Goal: Book appointment/travel/reservation

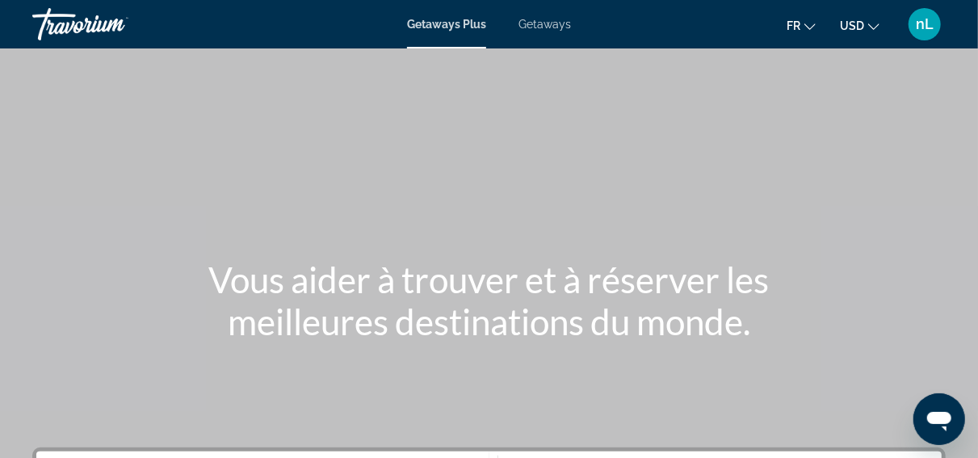
click at [540, 29] on span "Getaways" at bounding box center [545, 24] width 53 height 13
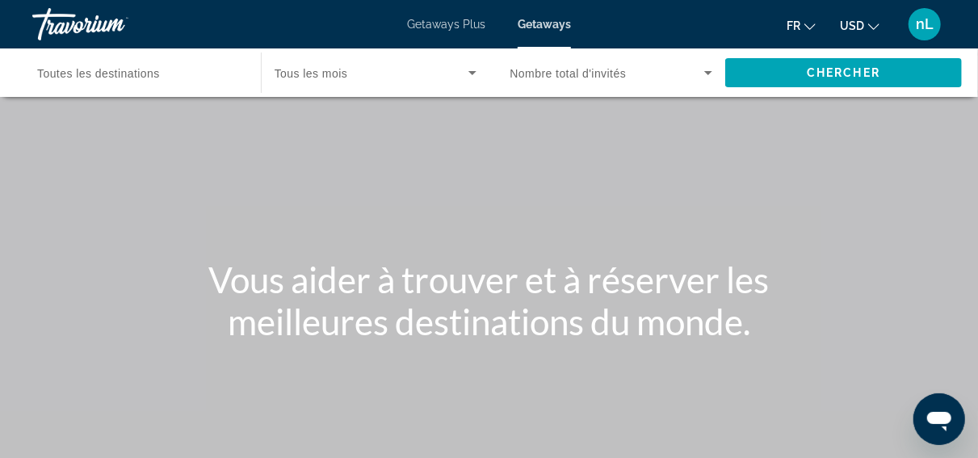
click at [116, 76] on span "Toutes les destinations" at bounding box center [98, 73] width 123 height 13
click at [116, 76] on input "Destination Toutes les destinations" at bounding box center [138, 73] width 203 height 19
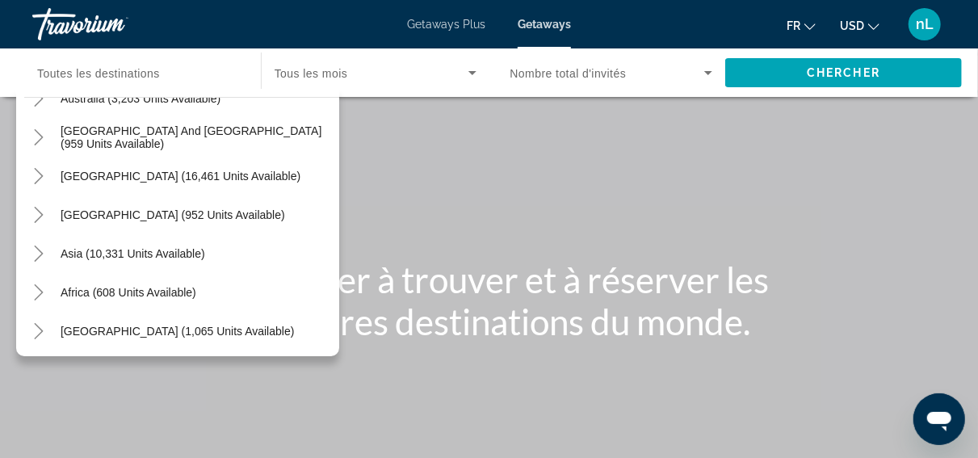
scroll to position [262, 0]
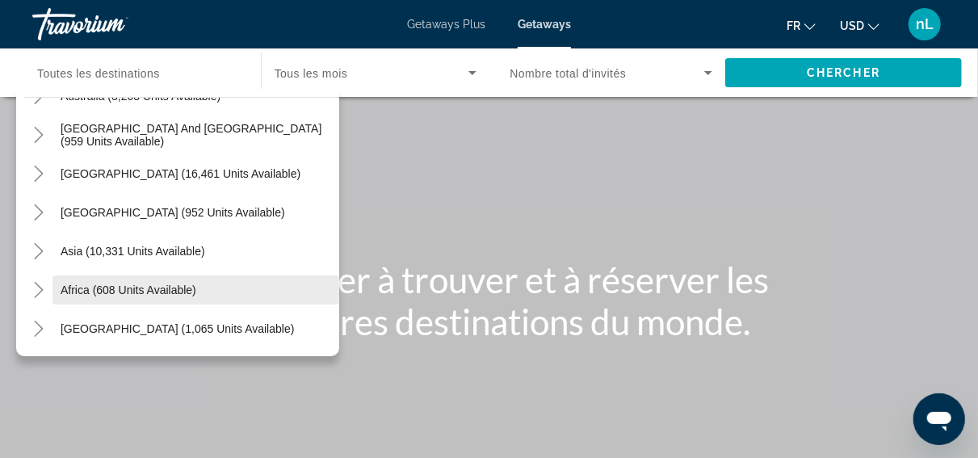
click at [109, 284] on span "Africa (608 units available)" at bounding box center [129, 290] width 136 height 13
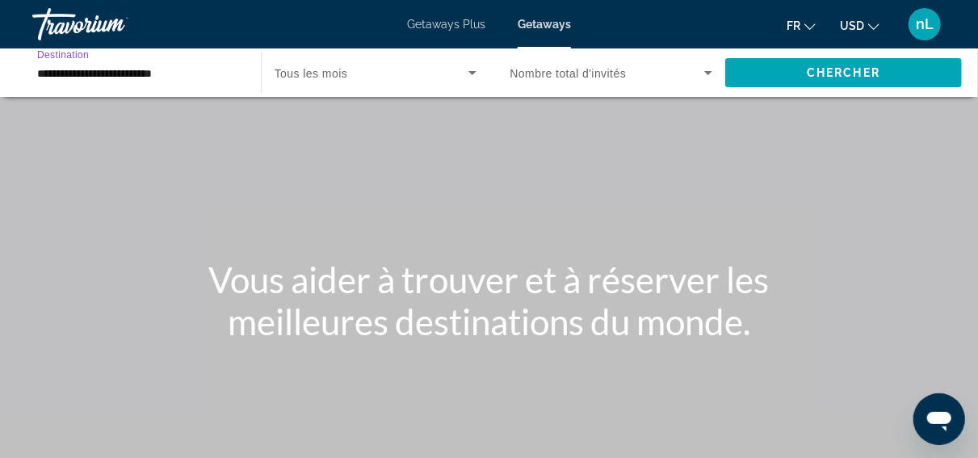
click at [195, 78] on input "**********" at bounding box center [138, 73] width 203 height 19
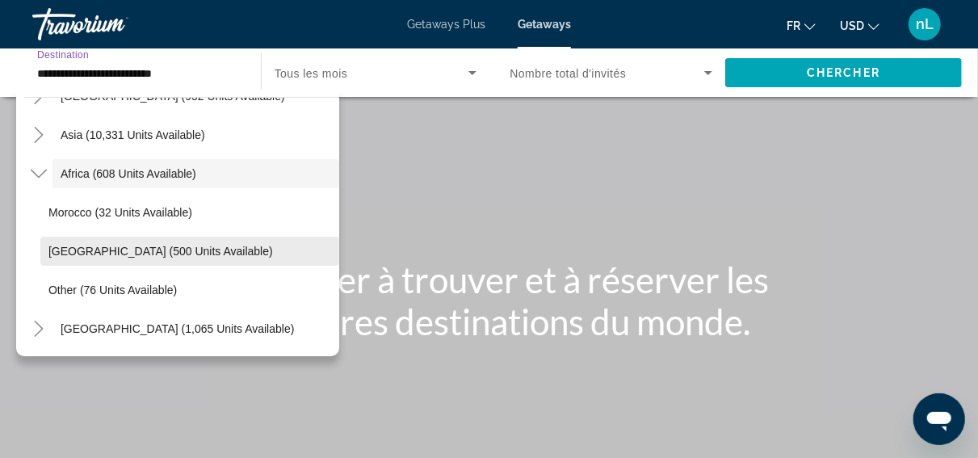
scroll to position [378, 0]
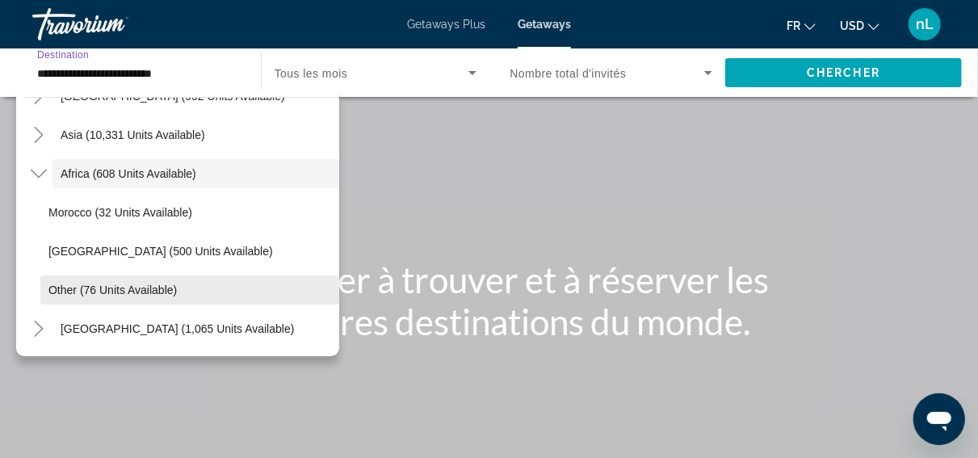
click at [141, 295] on span "Other (76 units available)" at bounding box center [112, 290] width 128 height 13
type input "**********"
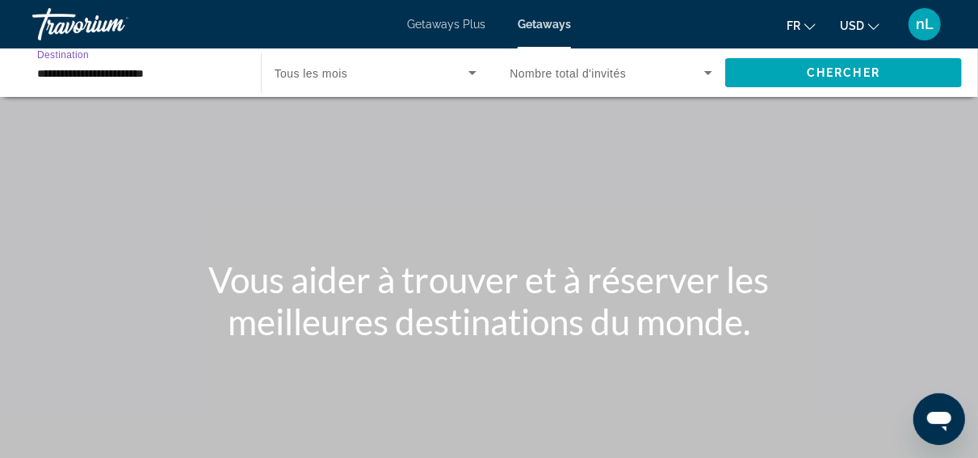
click at [468, 67] on icon "Search widget" at bounding box center [472, 72] width 19 height 19
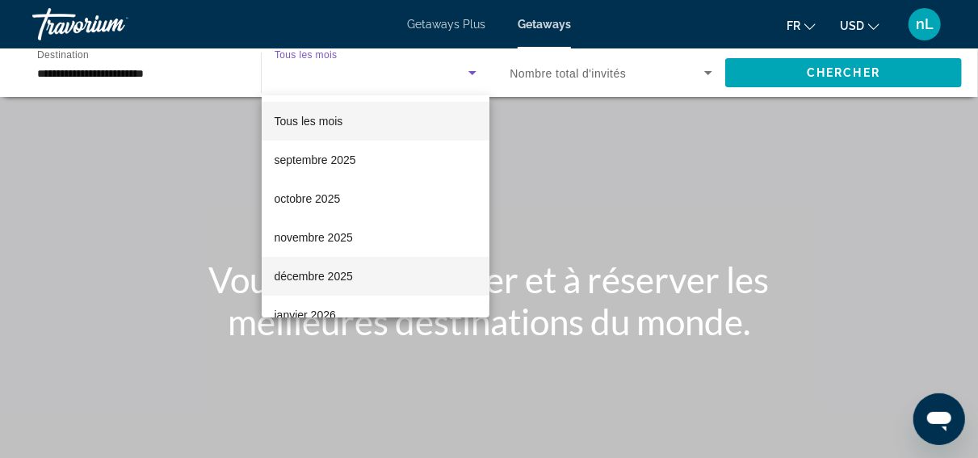
scroll to position [178, 0]
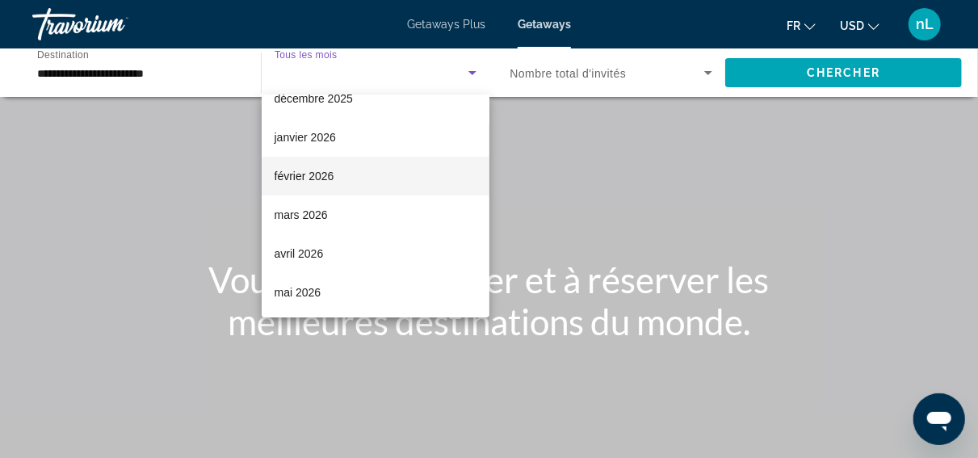
click at [345, 183] on mat-option "février 2026" at bounding box center [376, 176] width 228 height 39
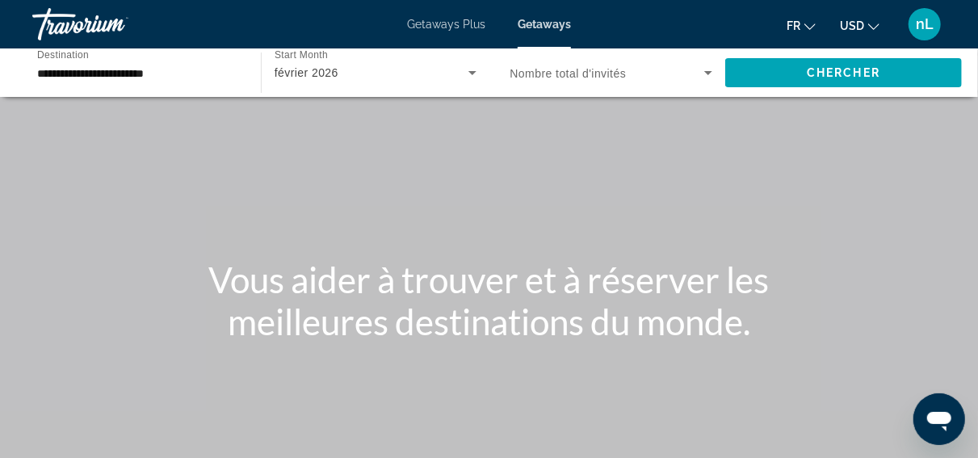
click at [625, 68] on span "Nombre total d'invités" at bounding box center [569, 73] width 116 height 13
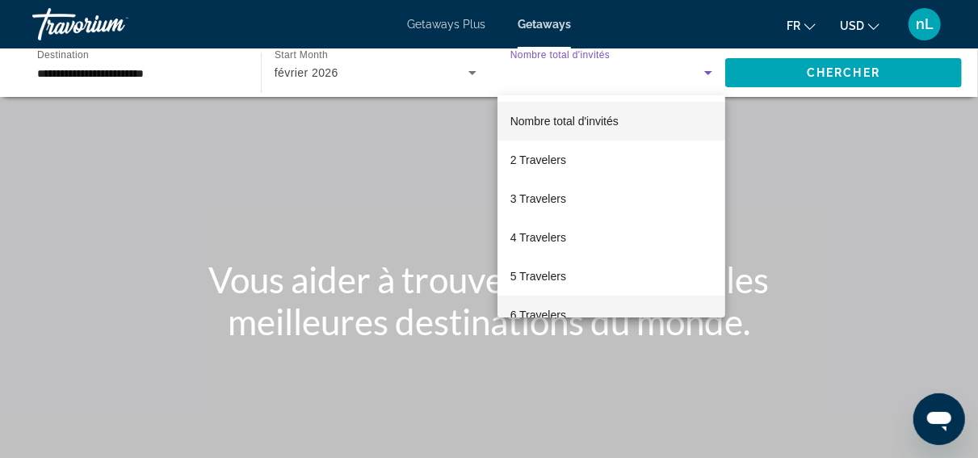
click at [582, 309] on mat-option "6 Travelers" at bounding box center [612, 315] width 229 height 39
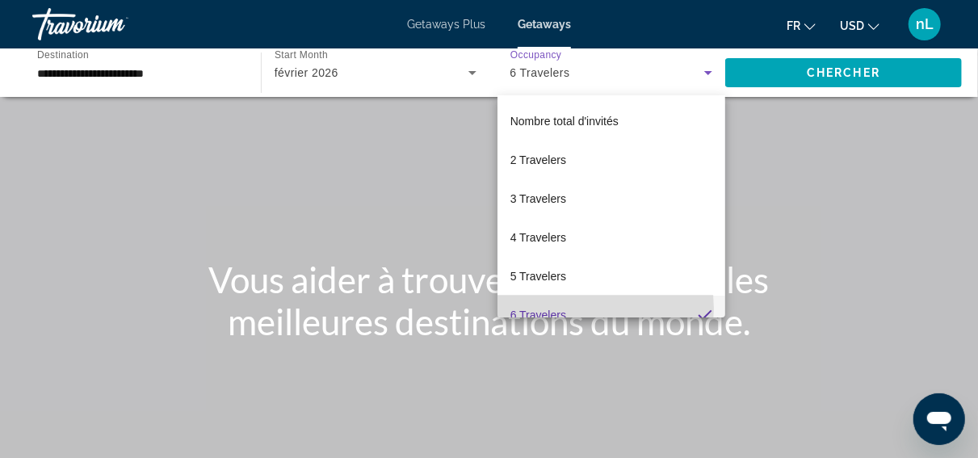
scroll to position [0, 0]
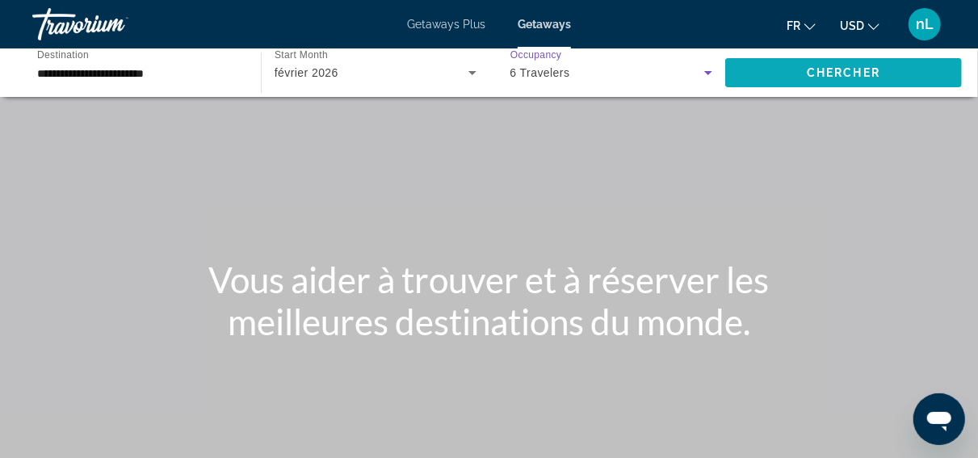
click at [830, 64] on span "Search widget" at bounding box center [843, 72] width 237 height 39
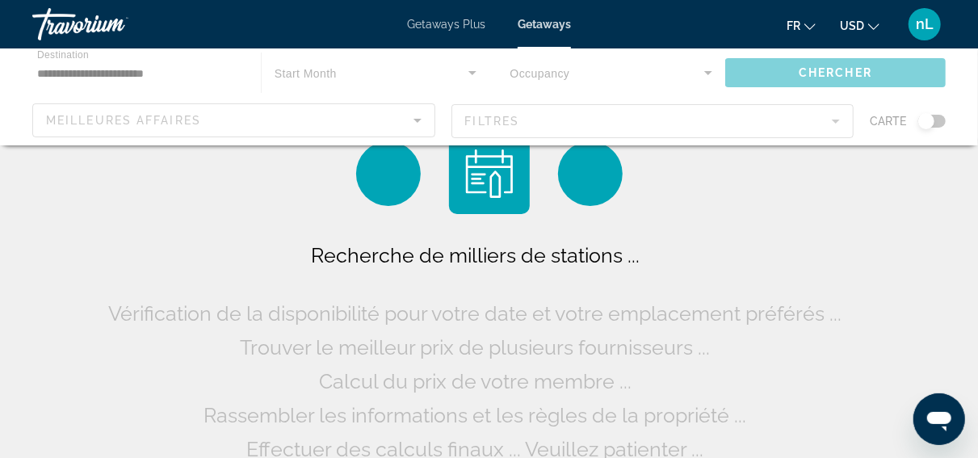
click at [874, 28] on icon "Change currency" at bounding box center [873, 26] width 11 height 11
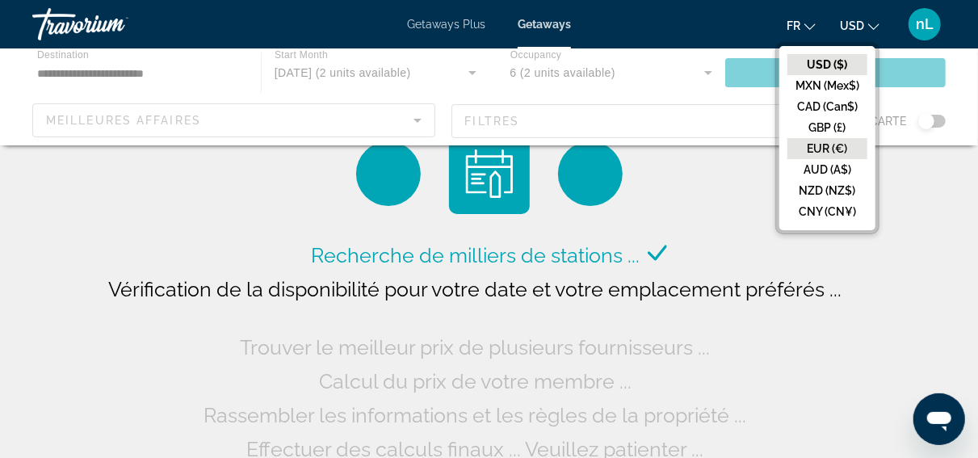
click at [838, 150] on button "EUR (€)" at bounding box center [828, 148] width 80 height 21
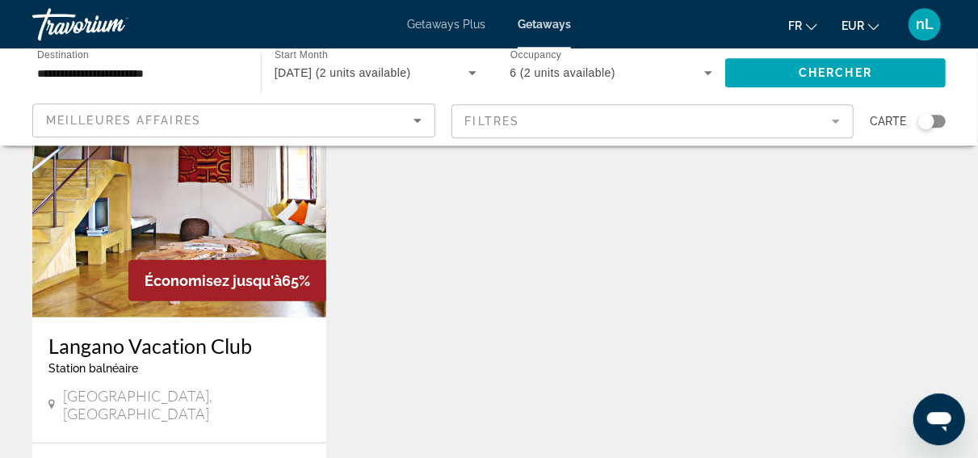
scroll to position [140, 0]
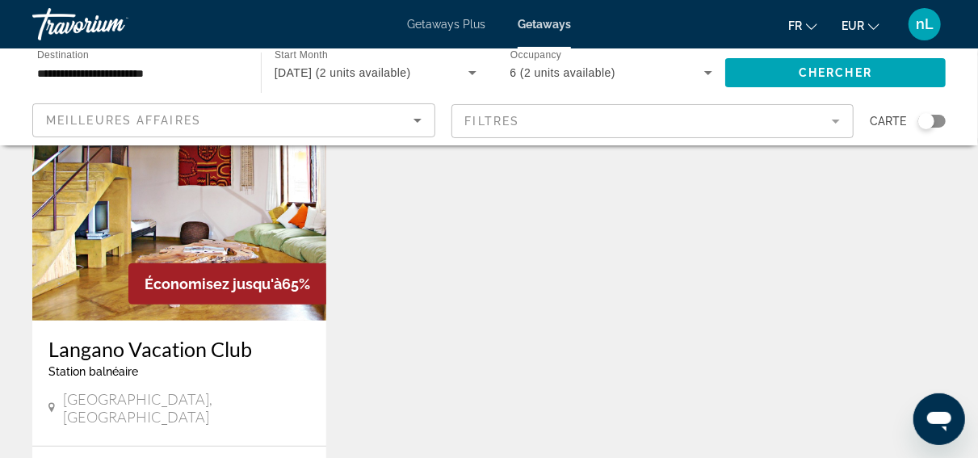
click at [139, 212] on img "Main content" at bounding box center [179, 191] width 294 height 259
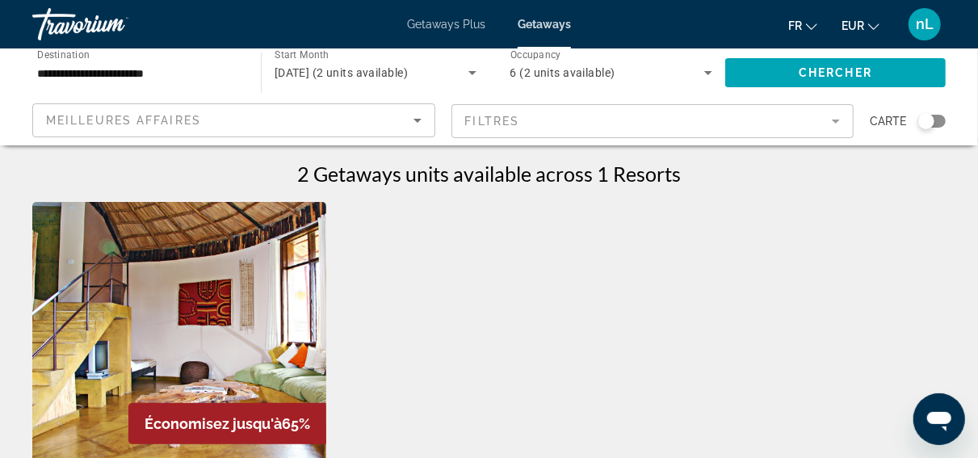
click at [200, 66] on input "**********" at bounding box center [138, 73] width 203 height 19
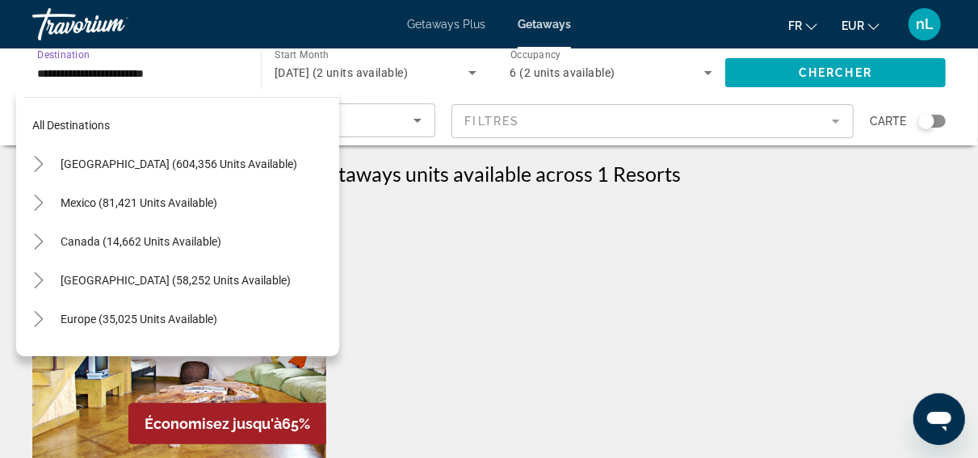
scroll to position [378, 0]
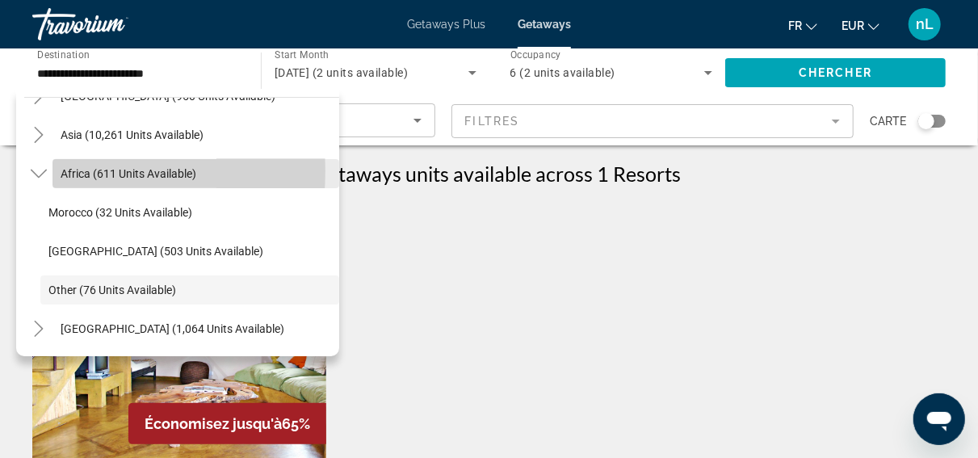
click at [65, 170] on span "Africa (611 units available)" at bounding box center [129, 173] width 136 height 13
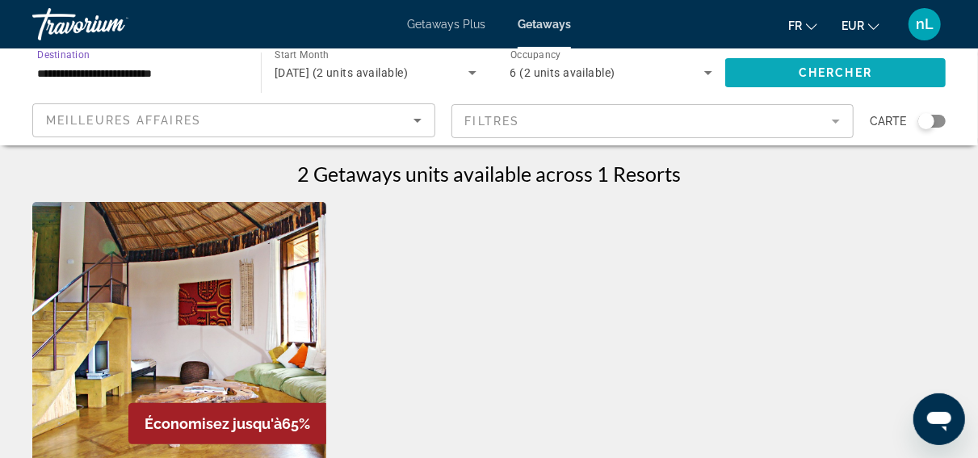
click at [847, 72] on span "Chercher" at bounding box center [836, 72] width 74 height 13
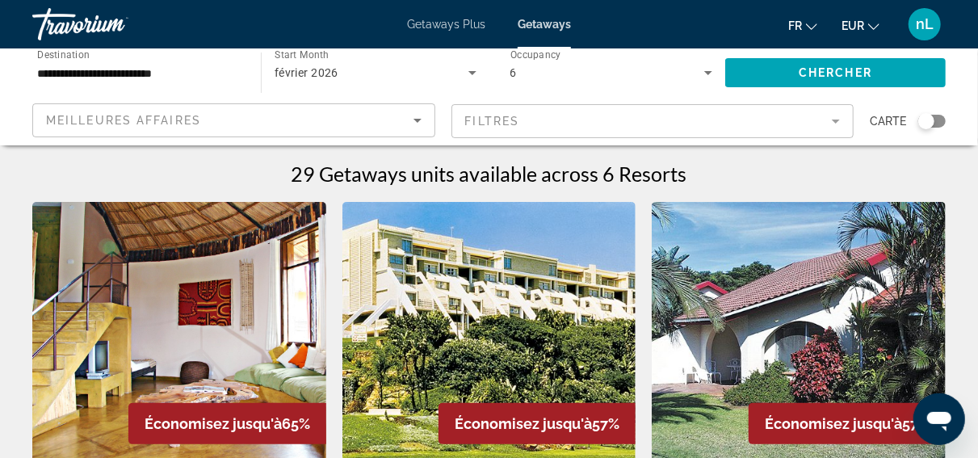
click at [940, 121] on div "Search widget" at bounding box center [932, 121] width 27 height 13
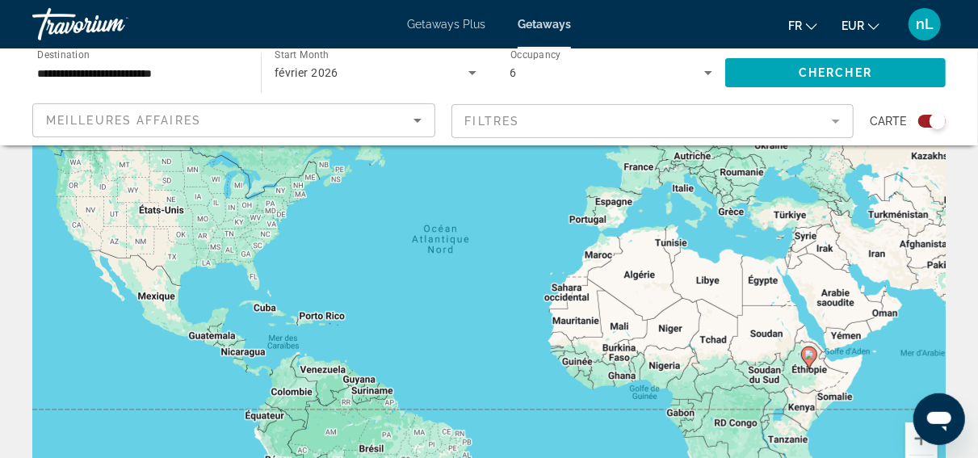
scroll to position [140, 0]
click at [917, 438] on button "Zoom avant" at bounding box center [922, 438] width 32 height 32
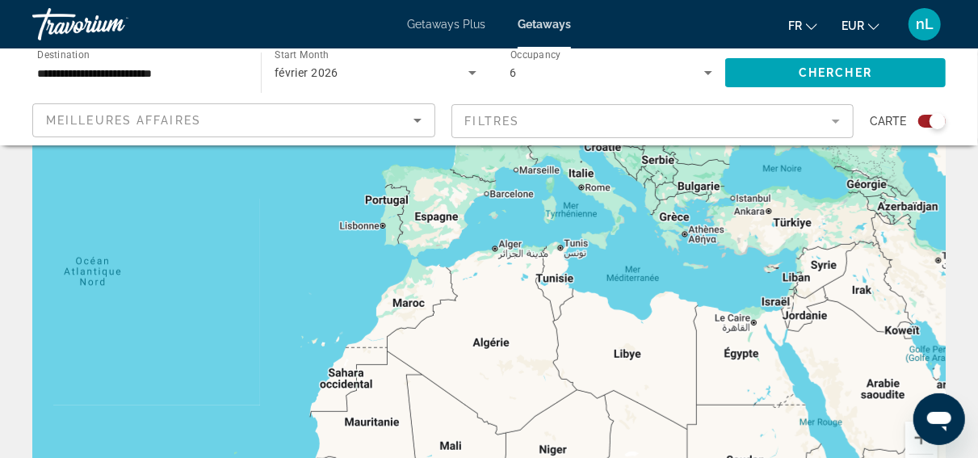
drag, startPoint x: 857, startPoint y: 271, endPoint x: 557, endPoint y: 330, distance: 306.3
click at [557, 330] on div "Pour activer le glissement avec le clavier, appuyez sur Alt+Entrée. Une fois ce…" at bounding box center [489, 264] width 914 height 485
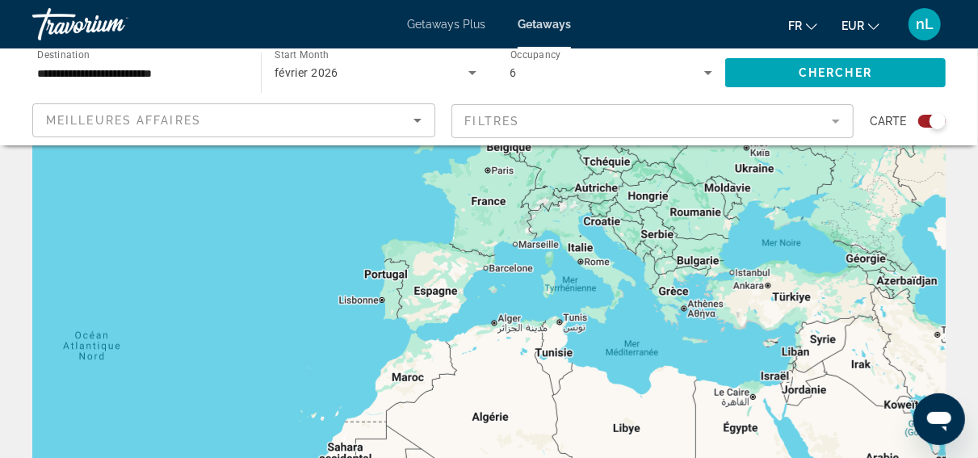
scroll to position [0, 0]
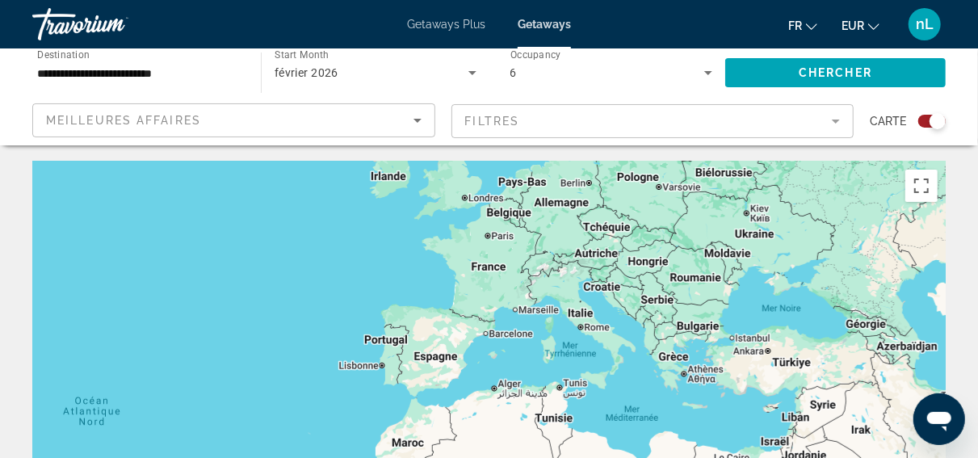
click at [313, 63] on div "février 2026" at bounding box center [372, 72] width 194 height 19
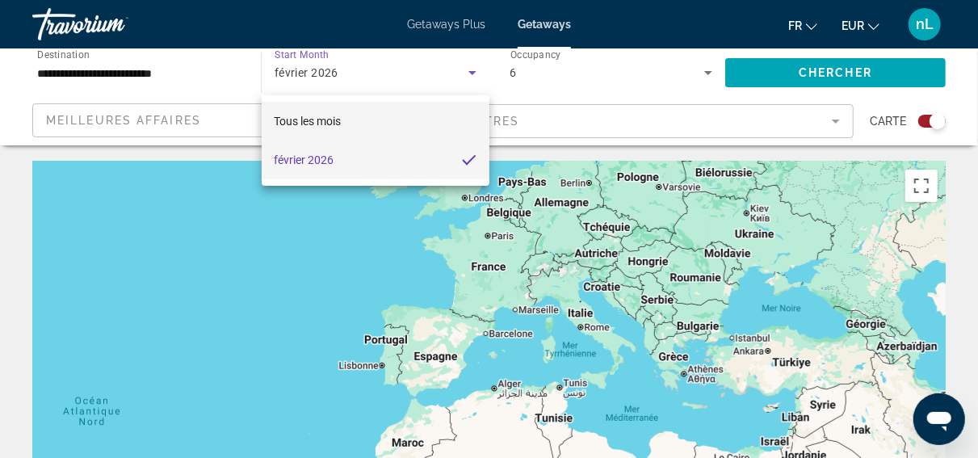
click at [313, 114] on span "Tous les mois" at bounding box center [308, 120] width 67 height 19
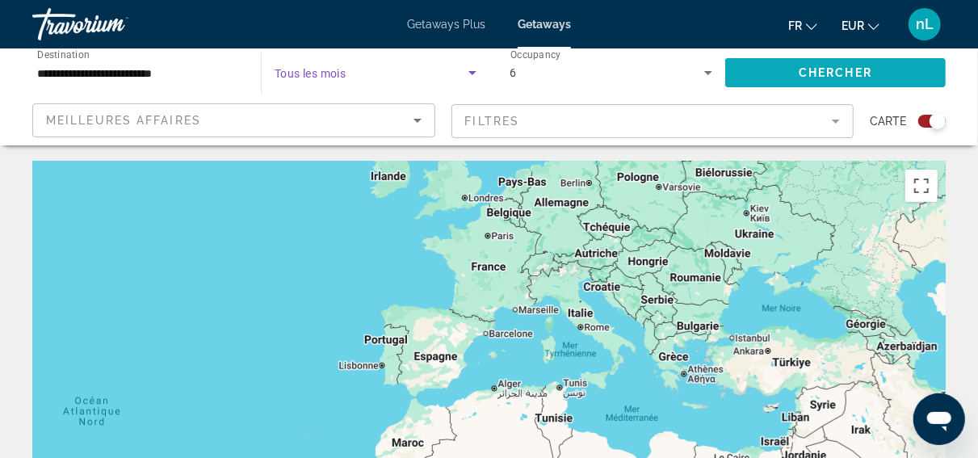
click at [857, 65] on span "Search widget" at bounding box center [835, 72] width 221 height 39
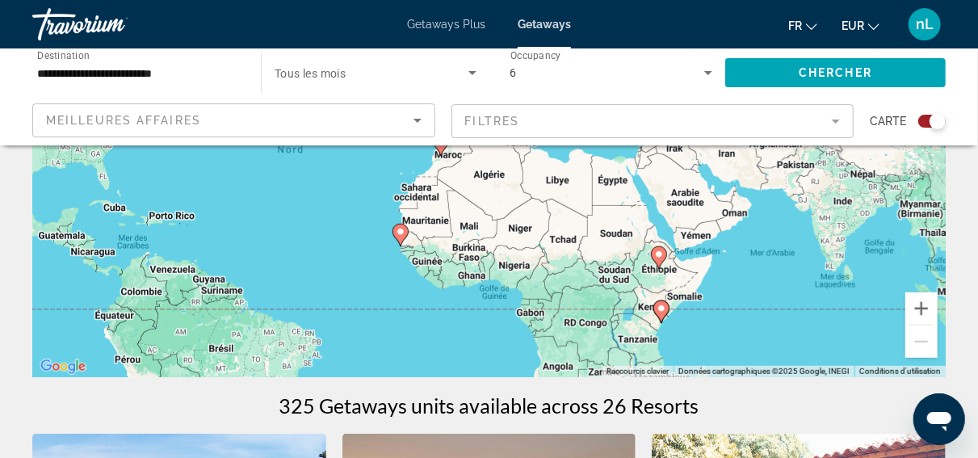
scroll to position [280, 0]
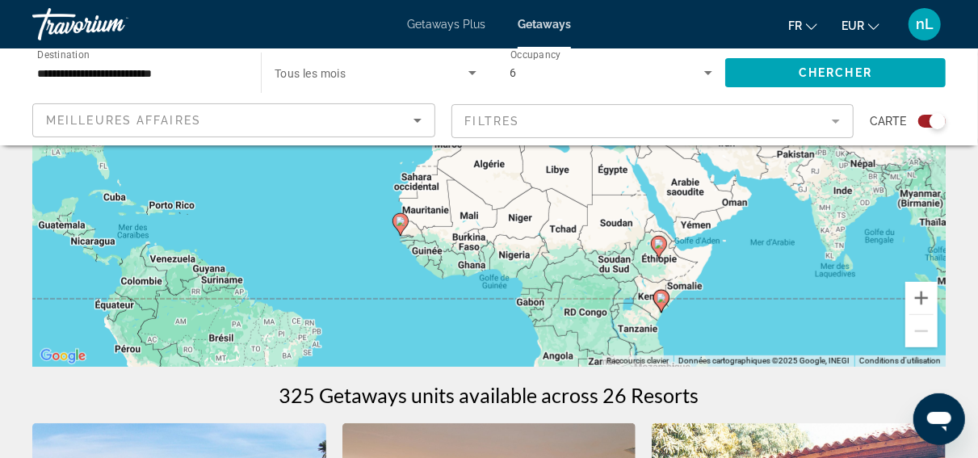
click at [103, 69] on input "**********" at bounding box center [138, 73] width 203 height 19
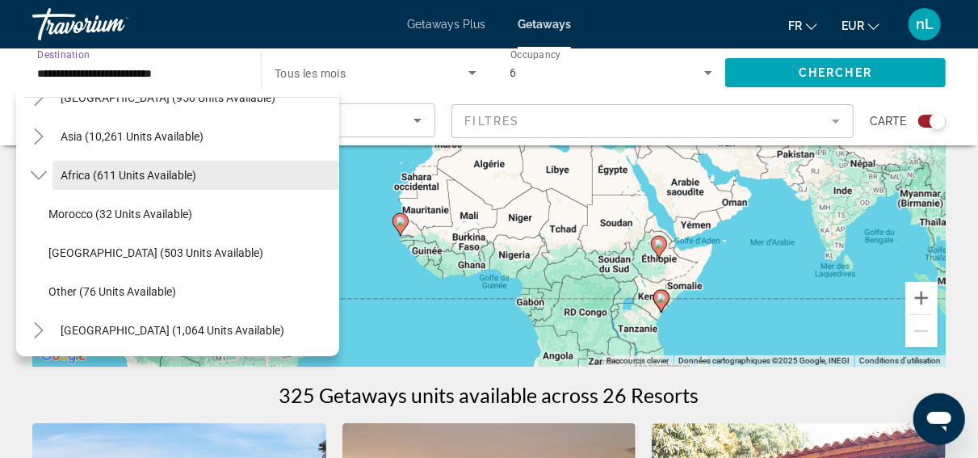
scroll to position [378, 0]
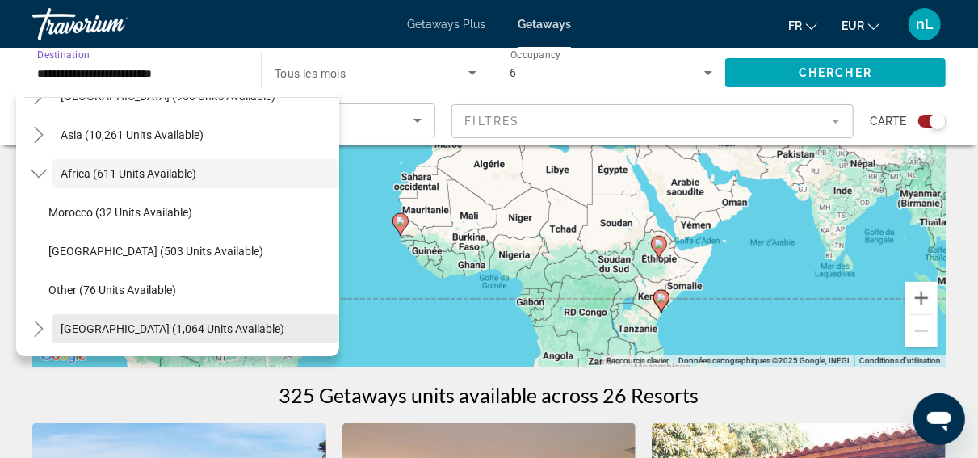
click at [155, 329] on span "[GEOGRAPHIC_DATA] (1,064 units available)" at bounding box center [173, 328] width 224 height 13
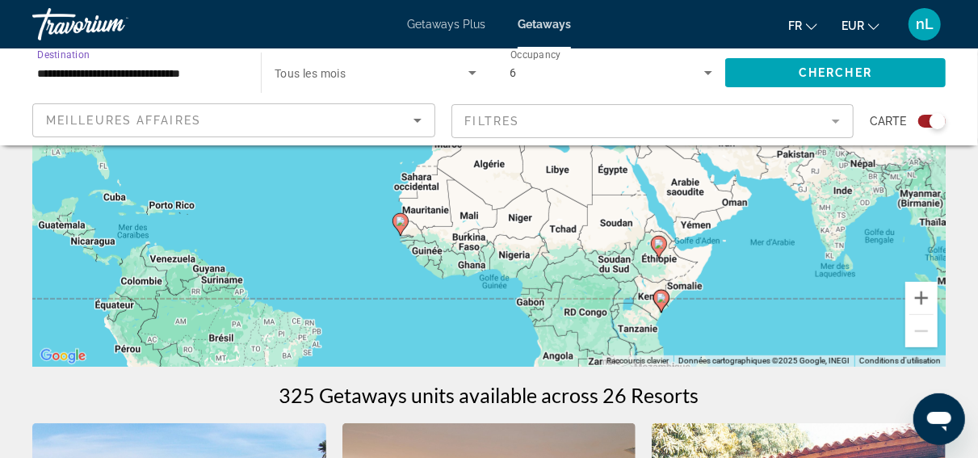
click at [159, 64] on input "**********" at bounding box center [138, 73] width 203 height 19
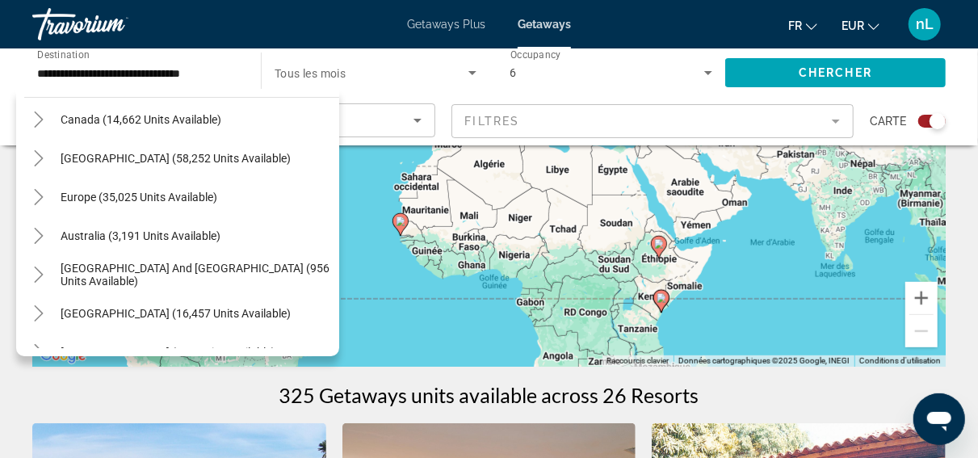
scroll to position [120, 0]
click at [40, 194] on icon "Toggle Europe (35,025 units available)" at bounding box center [39, 199] width 16 height 16
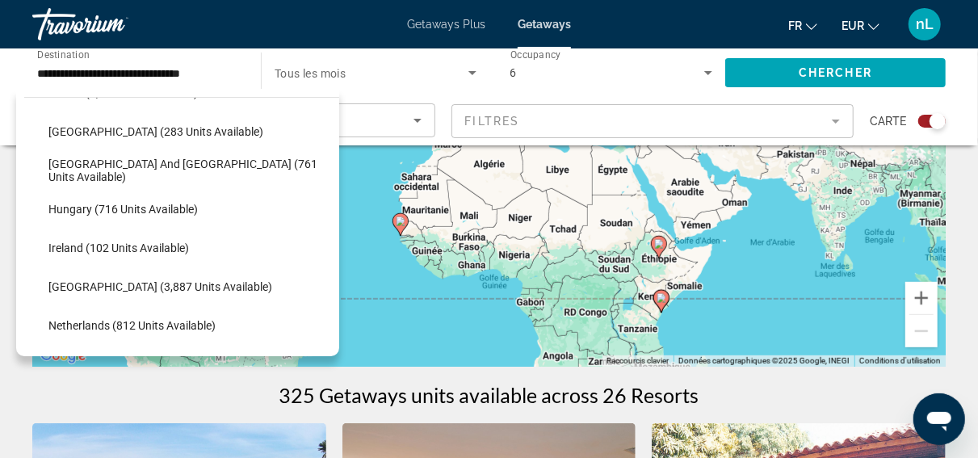
scroll to position [502, 0]
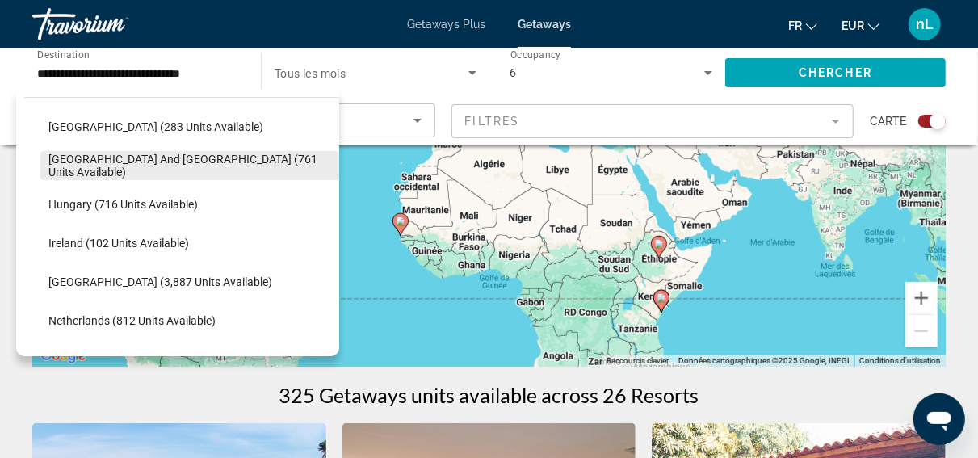
click at [86, 173] on span "Search widget" at bounding box center [189, 165] width 299 height 39
type input "**********"
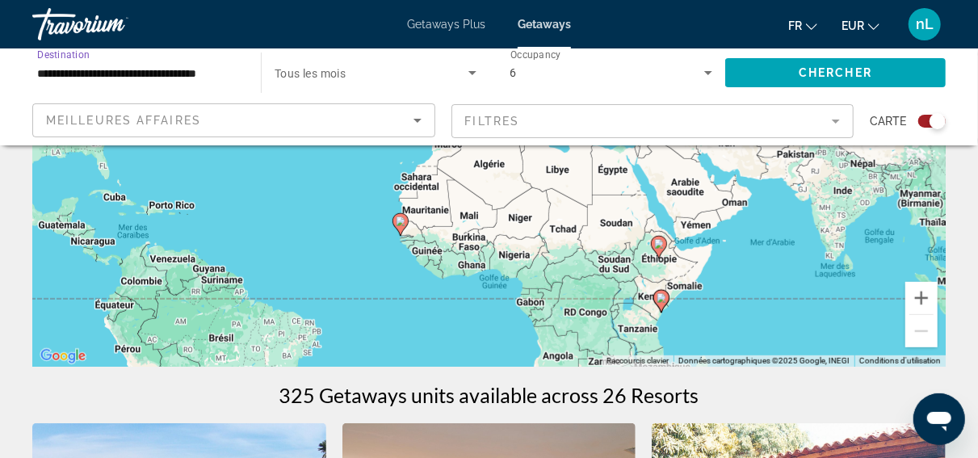
scroll to position [0, 10]
click at [473, 72] on icon "Search widget" at bounding box center [473, 73] width 8 height 4
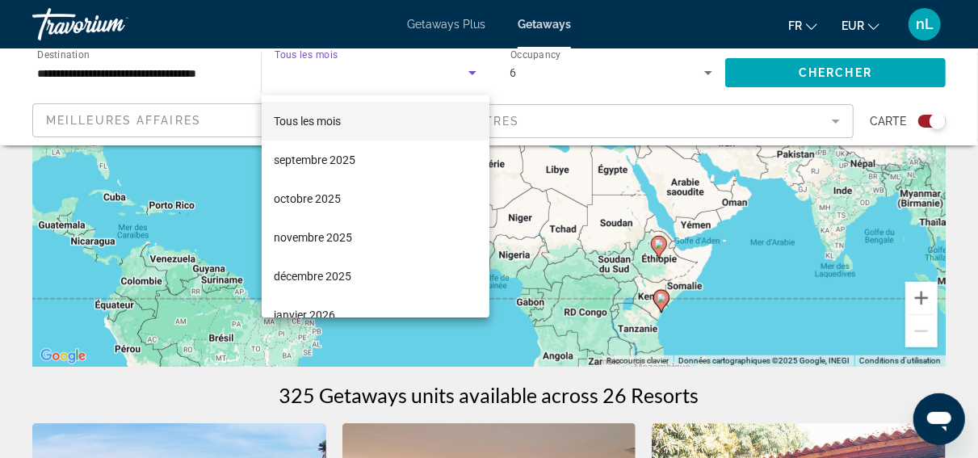
click at [540, 74] on div at bounding box center [489, 229] width 978 height 458
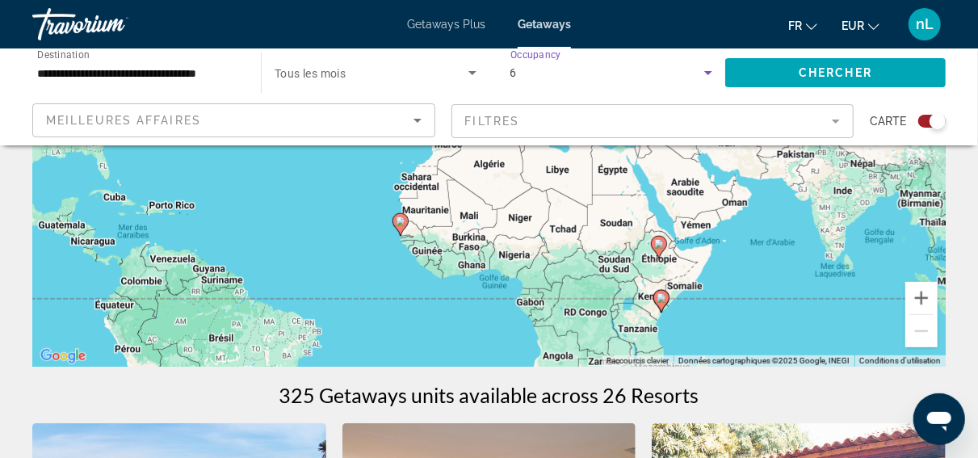
click at [712, 69] on icon "Search widget" at bounding box center [708, 72] width 19 height 19
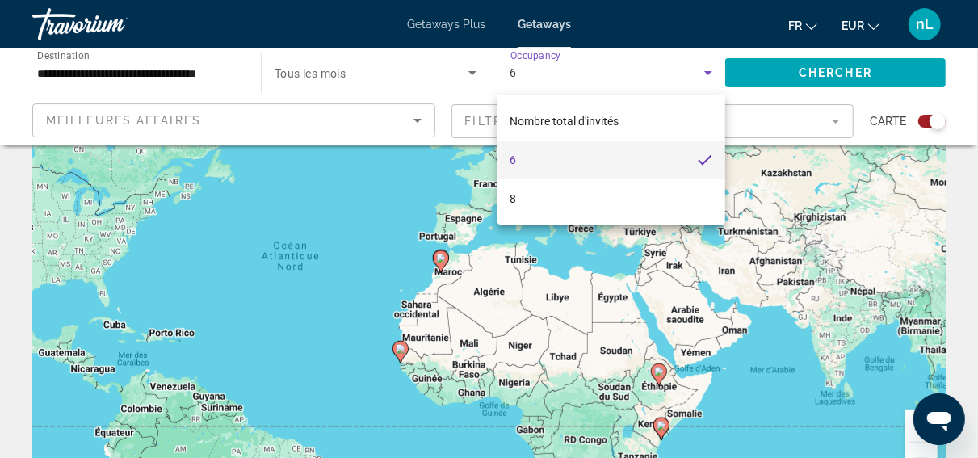
scroll to position [0, 0]
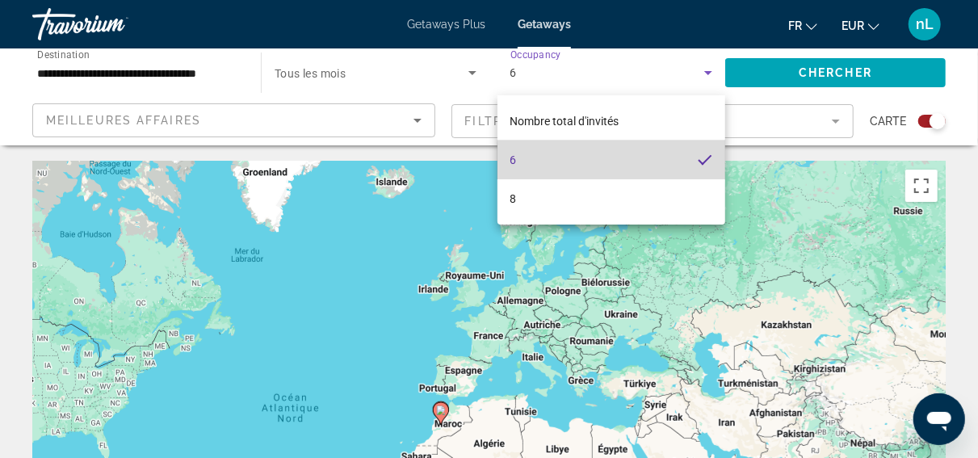
click at [679, 162] on mat-option "6" at bounding box center [612, 160] width 229 height 39
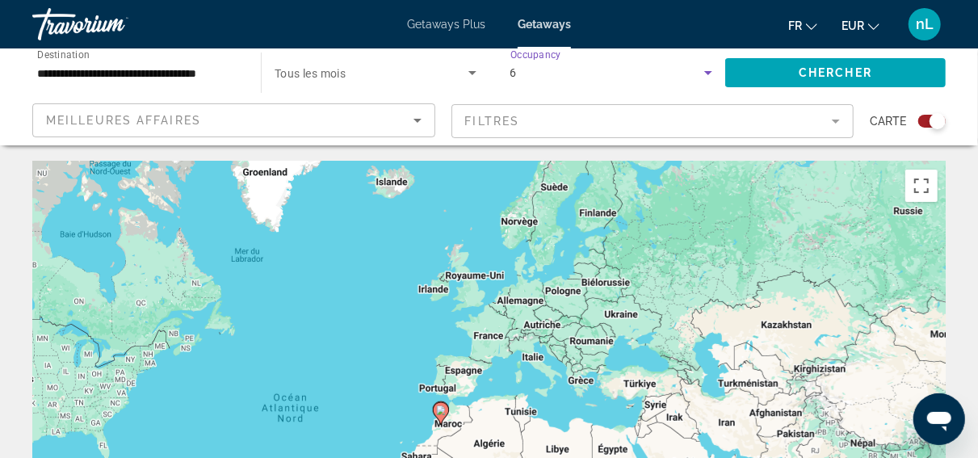
click at [302, 75] on span "Tous les mois" at bounding box center [311, 73] width 72 height 13
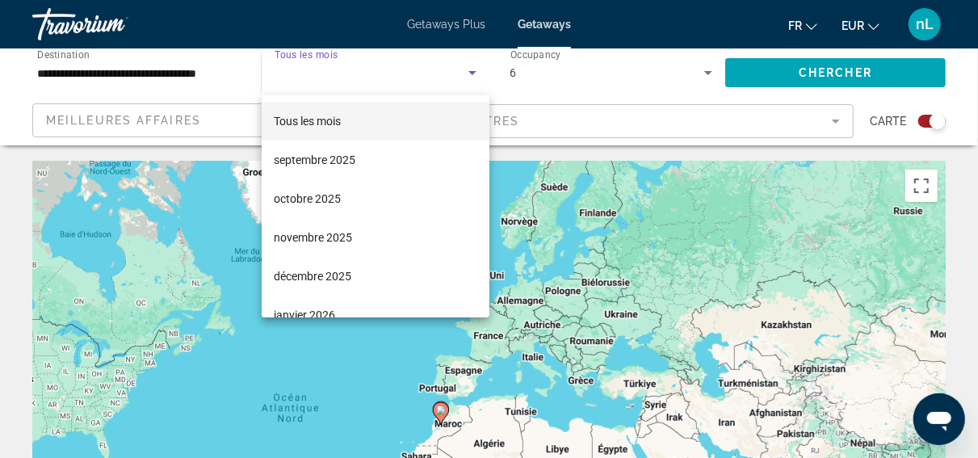
click at [307, 116] on span "Tous les mois" at bounding box center [308, 121] width 67 height 13
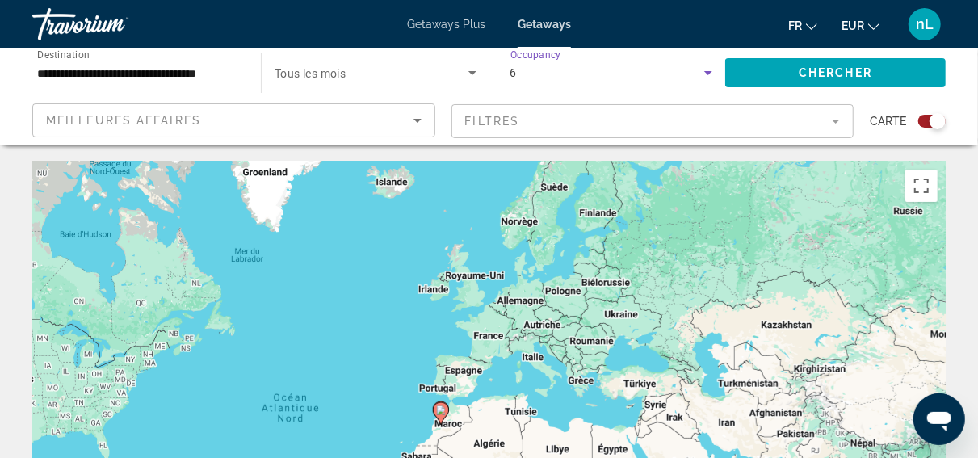
click at [688, 77] on div "6" at bounding box center [608, 72] width 195 height 19
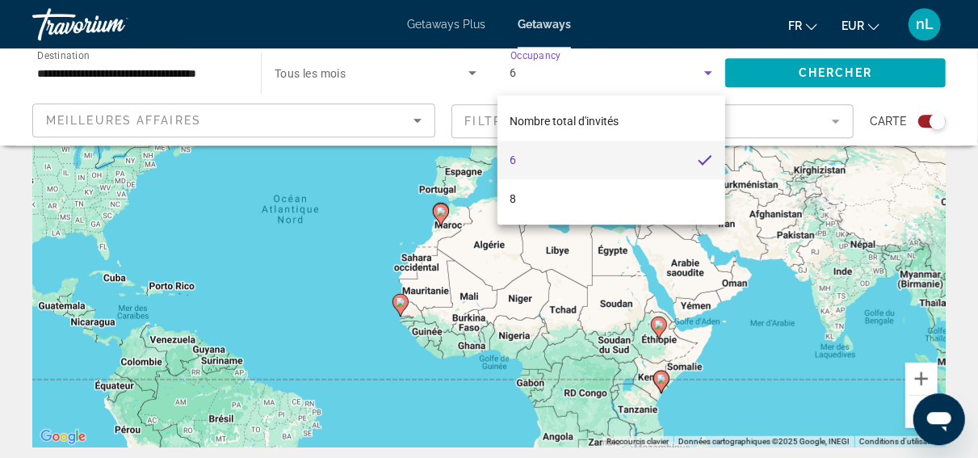
scroll to position [140, 0]
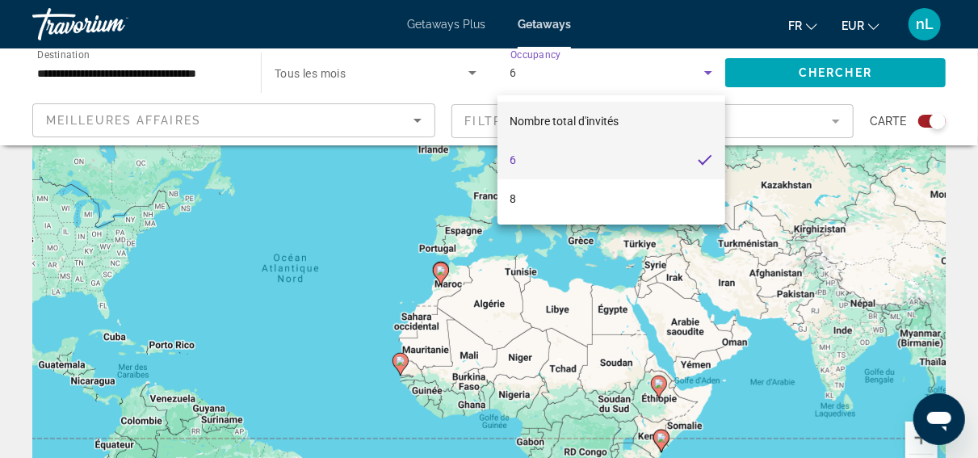
click at [582, 124] on span "Nombre total d'invités" at bounding box center [565, 121] width 109 height 13
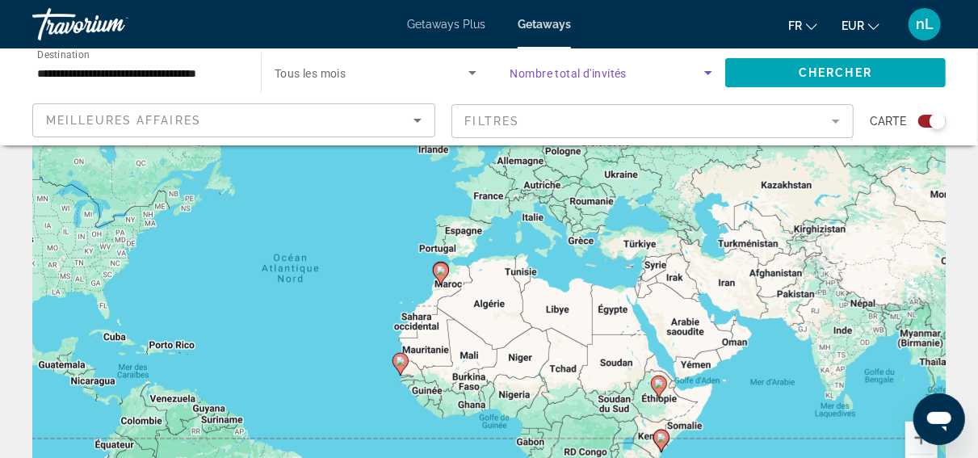
click at [612, 64] on span "Search widget" at bounding box center [608, 72] width 195 height 19
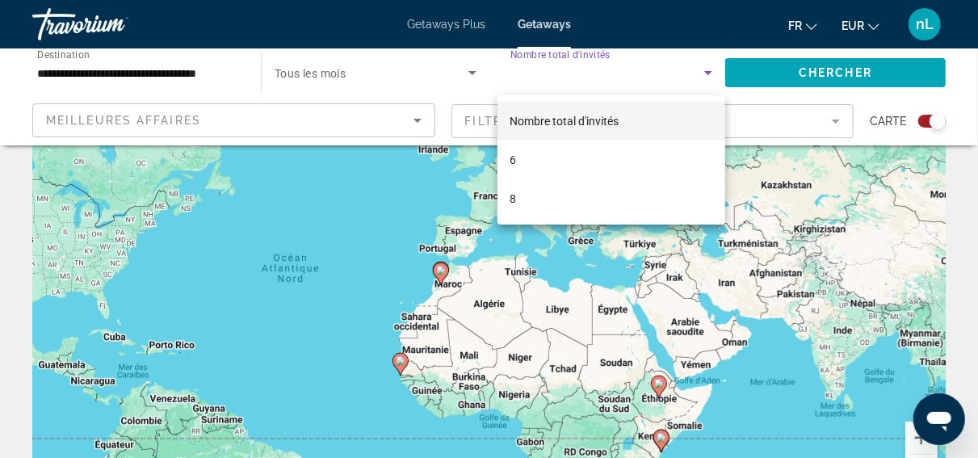
click at [597, 120] on span "Nombre total d'invités" at bounding box center [565, 121] width 109 height 13
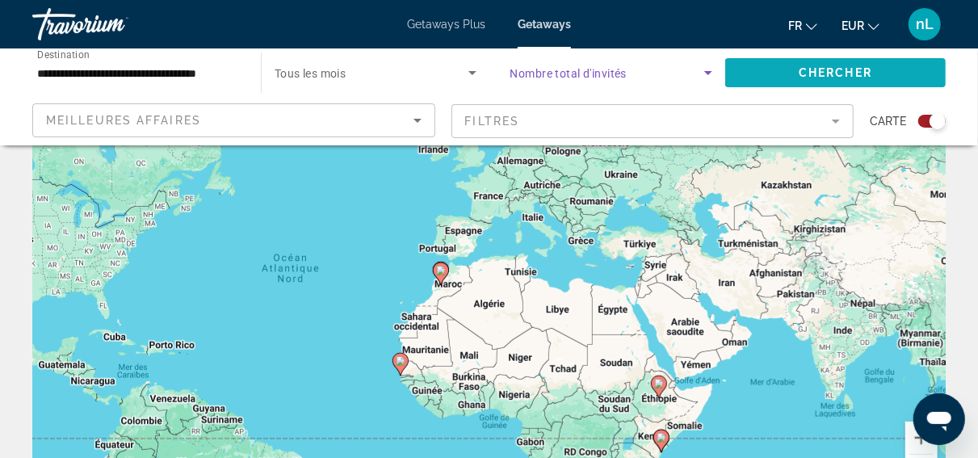
click at [859, 64] on span "Search widget" at bounding box center [835, 72] width 221 height 39
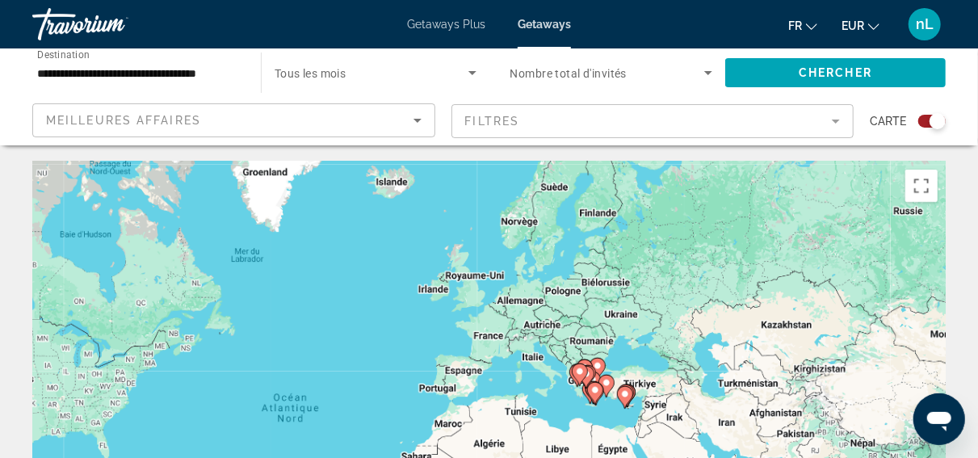
click at [610, 78] on span "Nombre total d'invités" at bounding box center [569, 73] width 117 height 13
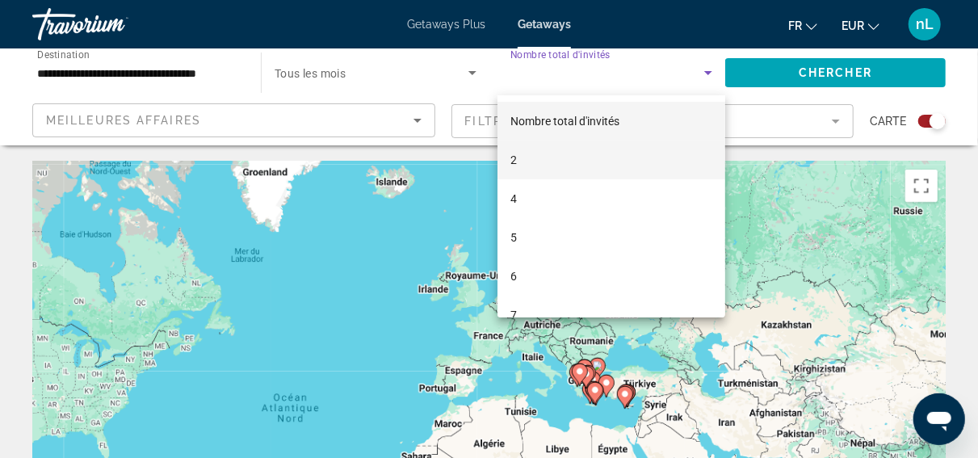
click at [566, 157] on mat-option "2" at bounding box center [612, 160] width 229 height 39
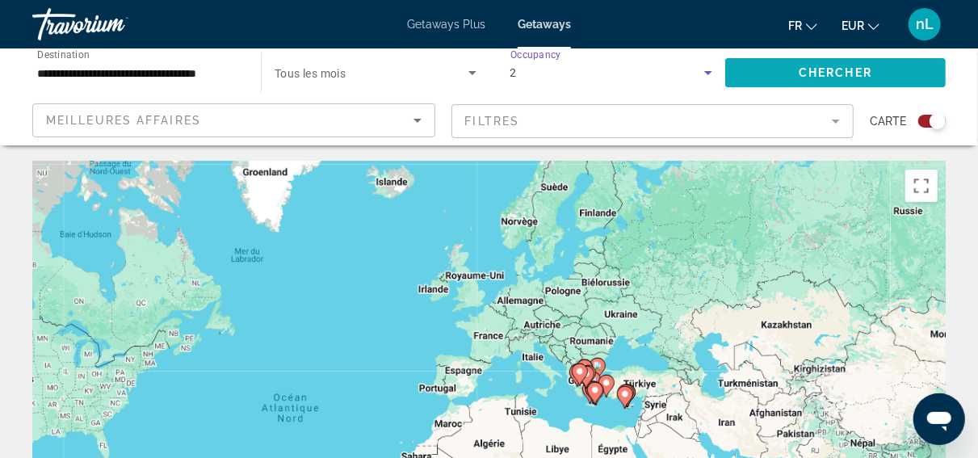
click at [818, 70] on span "Chercher" at bounding box center [836, 72] width 74 height 13
click at [902, 347] on div "Pour activer le glissement avec le clavier, appuyez sur Alt+Entrée. Une fois ce…" at bounding box center [489, 404] width 914 height 485
click at [923, 189] on button "Passer en plein écran" at bounding box center [922, 186] width 32 height 32
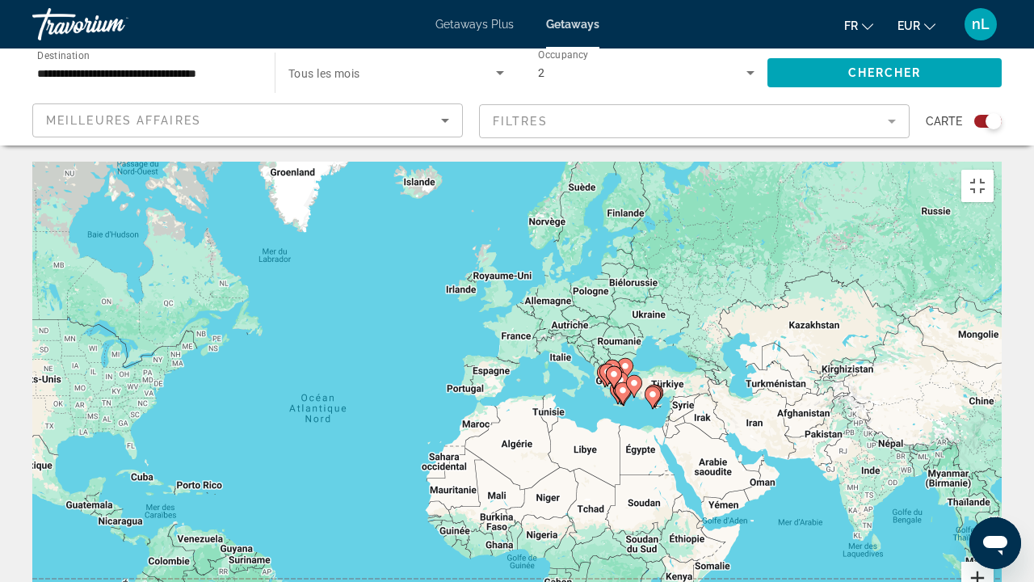
click at [992, 457] on button "Zoom avant" at bounding box center [977, 577] width 32 height 32
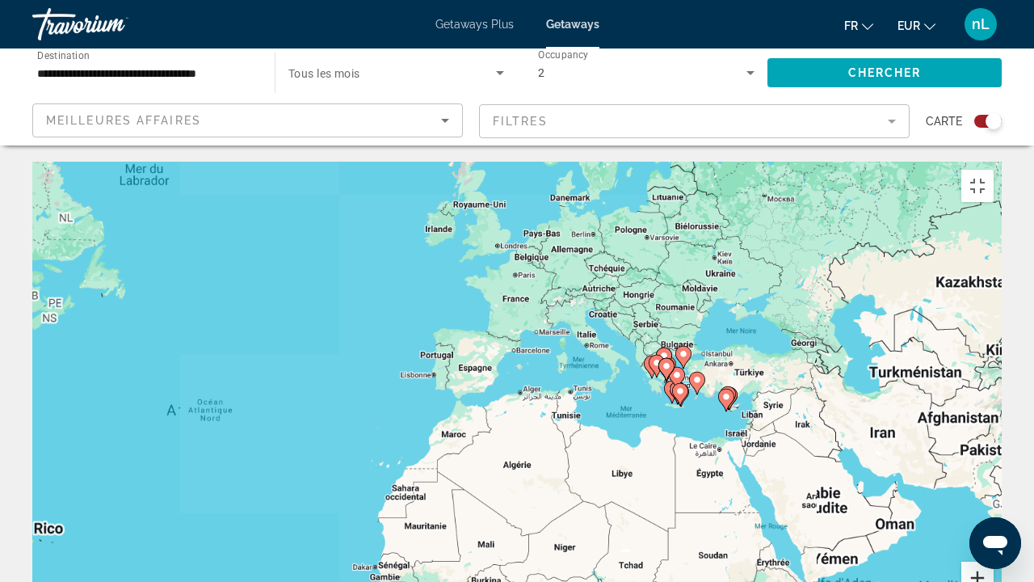
click at [992, 457] on button "Zoom avant" at bounding box center [977, 577] width 32 height 32
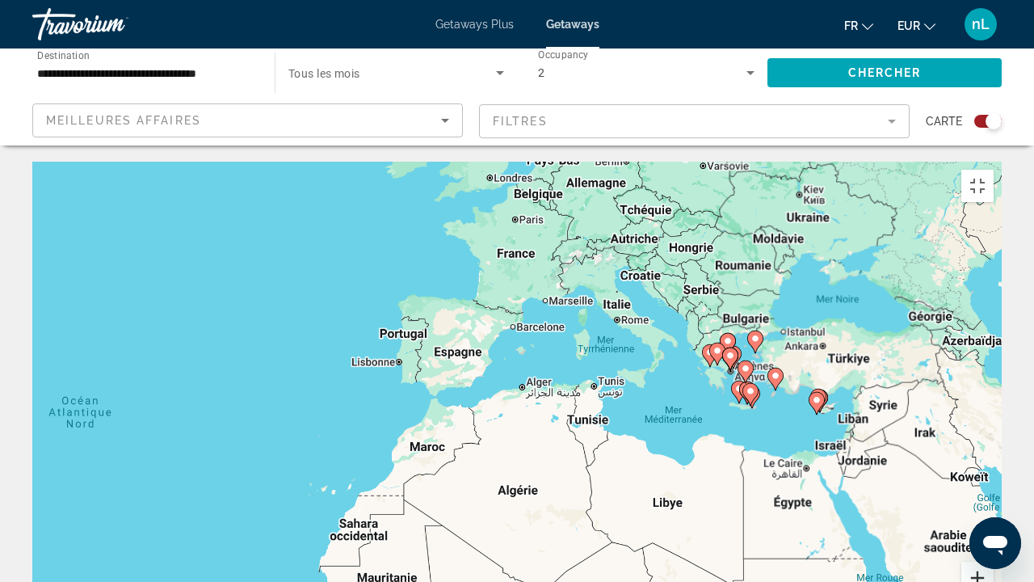
click at [992, 457] on button "Zoom avant" at bounding box center [977, 577] width 32 height 32
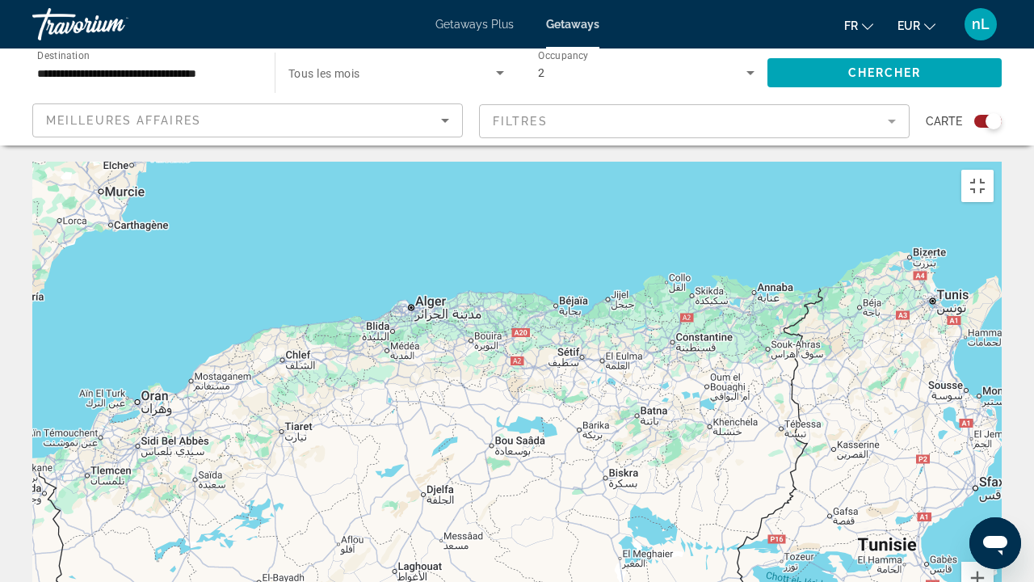
drag, startPoint x: 899, startPoint y: 373, endPoint x: 288, endPoint y: 419, distance: 612.5
click at [292, 419] on div "Main content" at bounding box center [516, 404] width 969 height 485
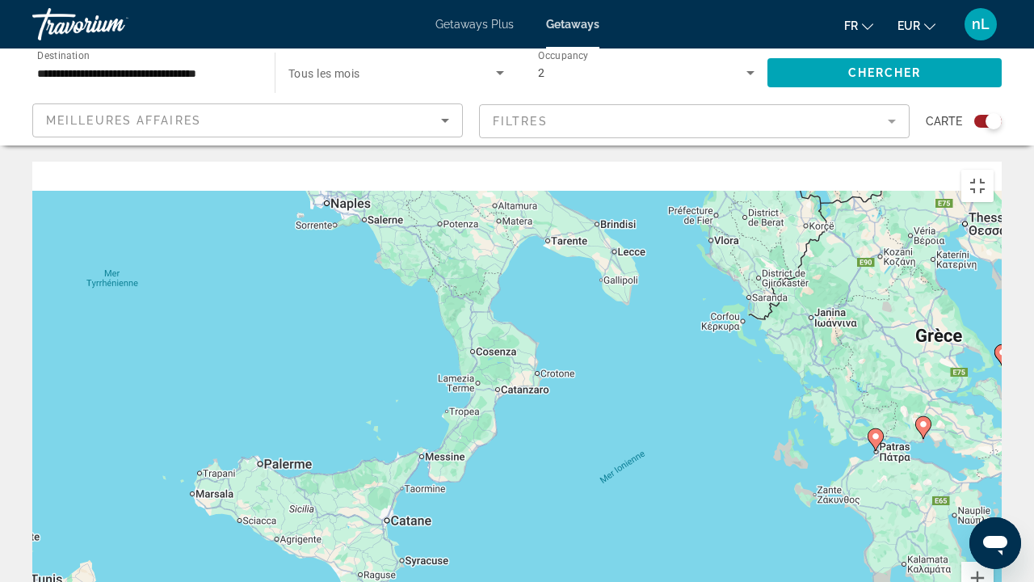
drag, startPoint x: 574, startPoint y: 212, endPoint x: 364, endPoint y: 465, distance: 329.2
click at [364, 457] on div "Pour activer le glissement avec le clavier, appuyez sur Alt+Entrée. Une fois ce…" at bounding box center [516, 404] width 969 height 485
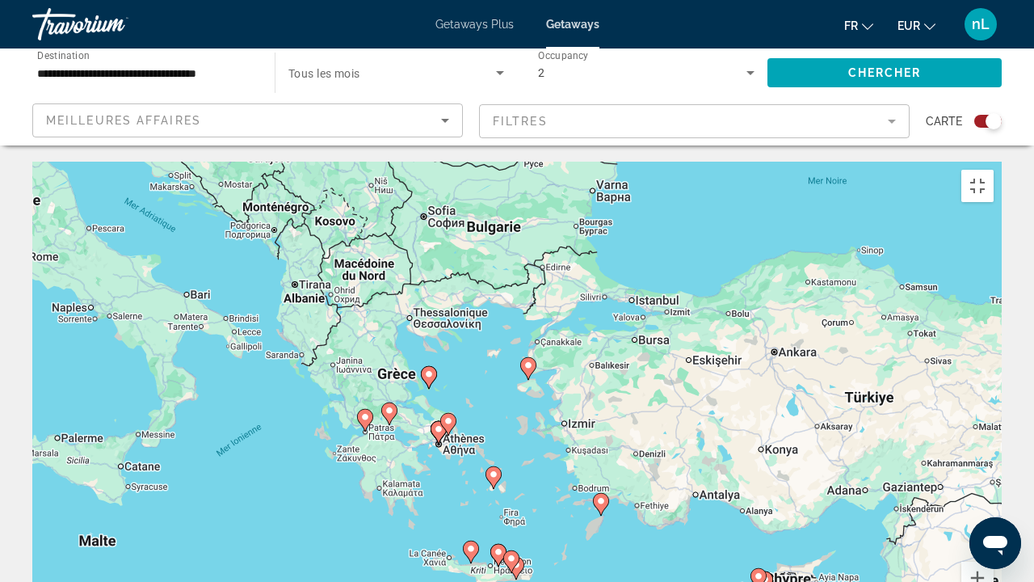
drag, startPoint x: 802, startPoint y: 379, endPoint x: 503, endPoint y: 338, distance: 301.7
click at [503, 338] on div "Pour activer le glissement avec le clavier, appuyez sur Alt+Entrée. Une fois ce…" at bounding box center [516, 404] width 969 height 485
click at [992, 457] on button "Zoom avant" at bounding box center [977, 577] width 32 height 32
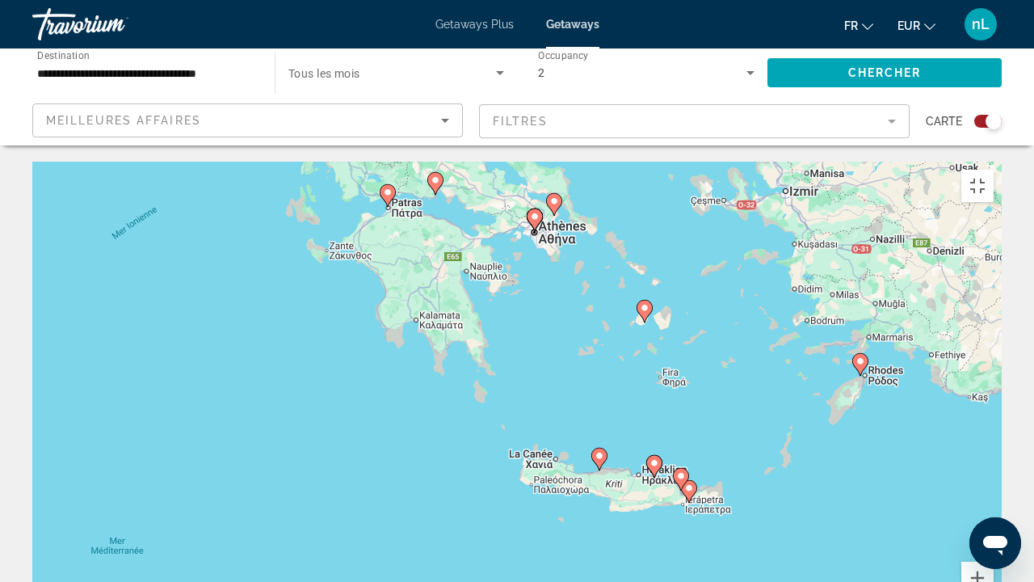
drag, startPoint x: 487, startPoint y: 476, endPoint x: 661, endPoint y: 221, distance: 308.8
click at [661, 221] on div "Pour activer le glissement avec le clavier, appuyez sur Alt+Entrée. Une fois ce…" at bounding box center [516, 404] width 969 height 485
click at [597, 448] on icon "Main content" at bounding box center [599, 458] width 15 height 21
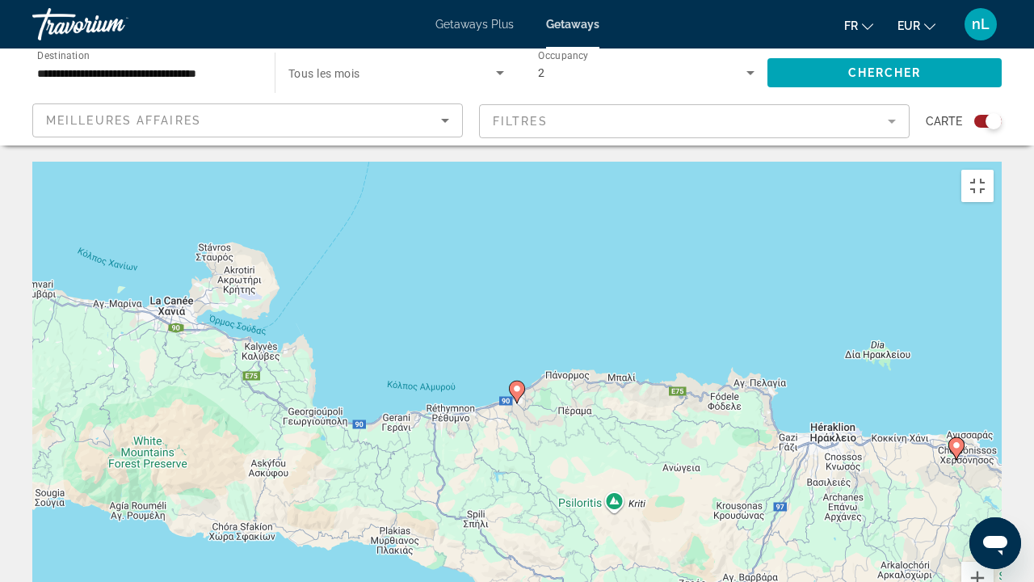
click at [517, 381] on icon "Main content" at bounding box center [517, 391] width 15 height 21
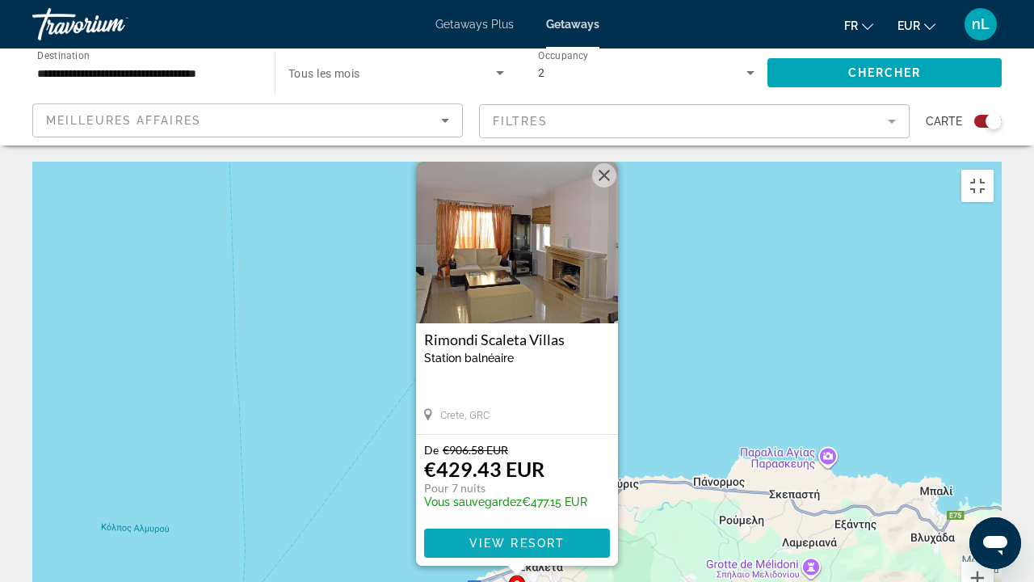
click at [495, 457] on span "View Resort" at bounding box center [516, 542] width 95 height 13
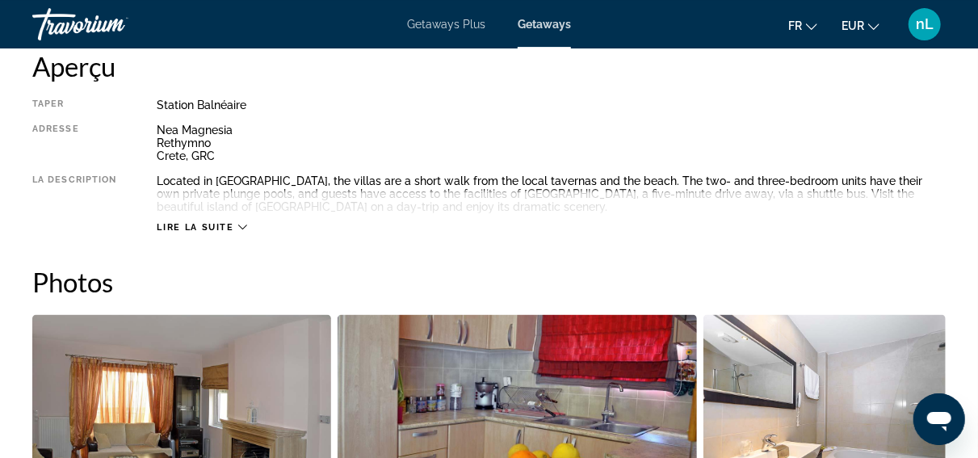
scroll to position [840, 0]
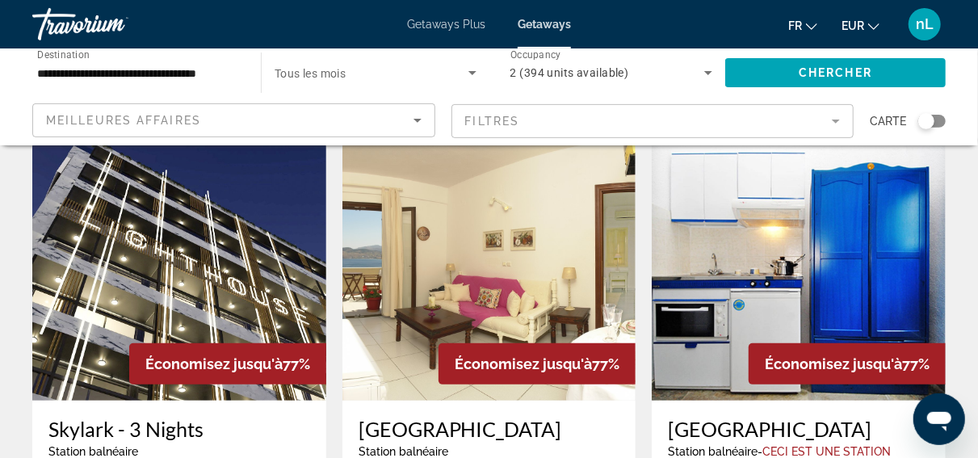
scroll to position [59, 0]
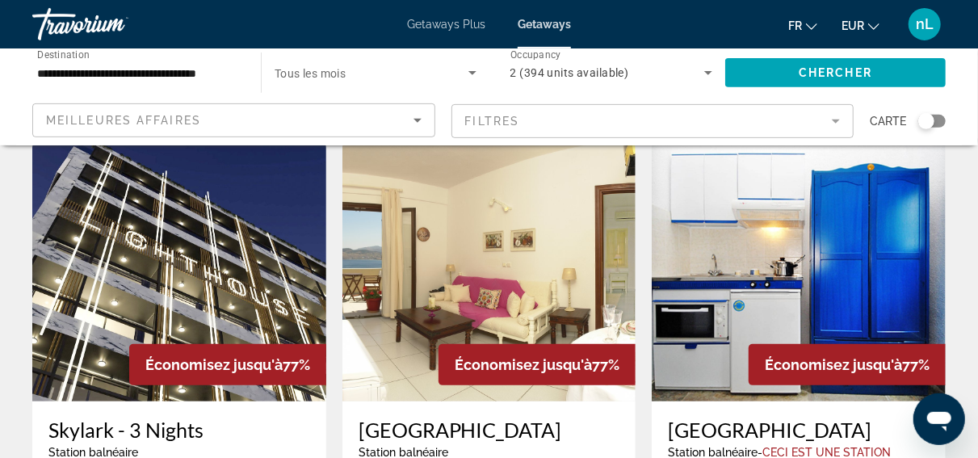
click at [936, 120] on div "Search widget" at bounding box center [932, 121] width 27 height 13
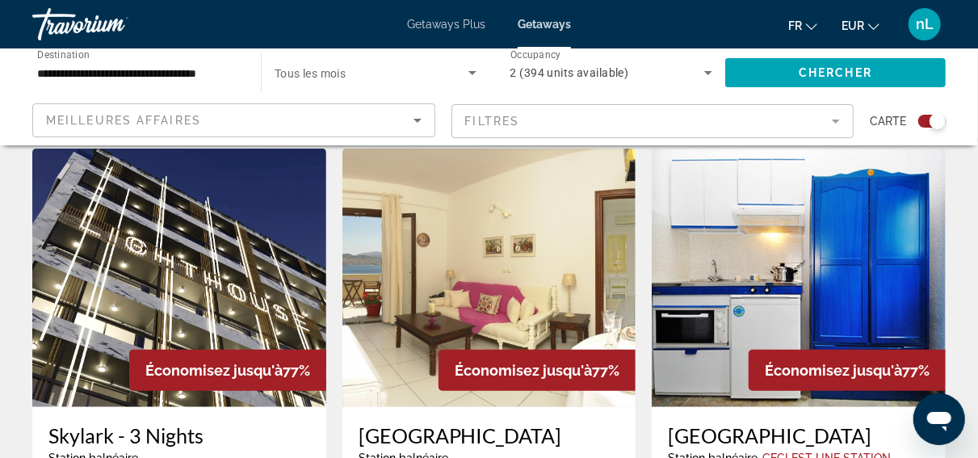
scroll to position [0, 0]
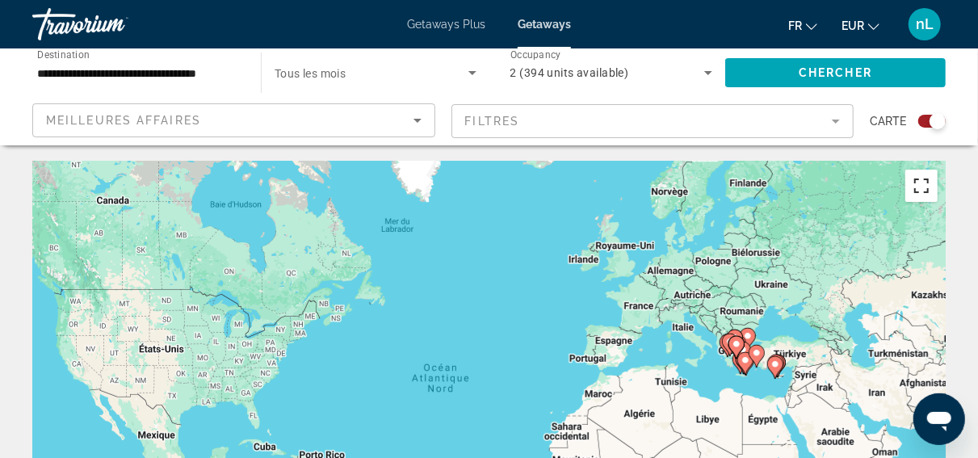
click at [924, 183] on button "Passer en plein écran" at bounding box center [922, 186] width 32 height 32
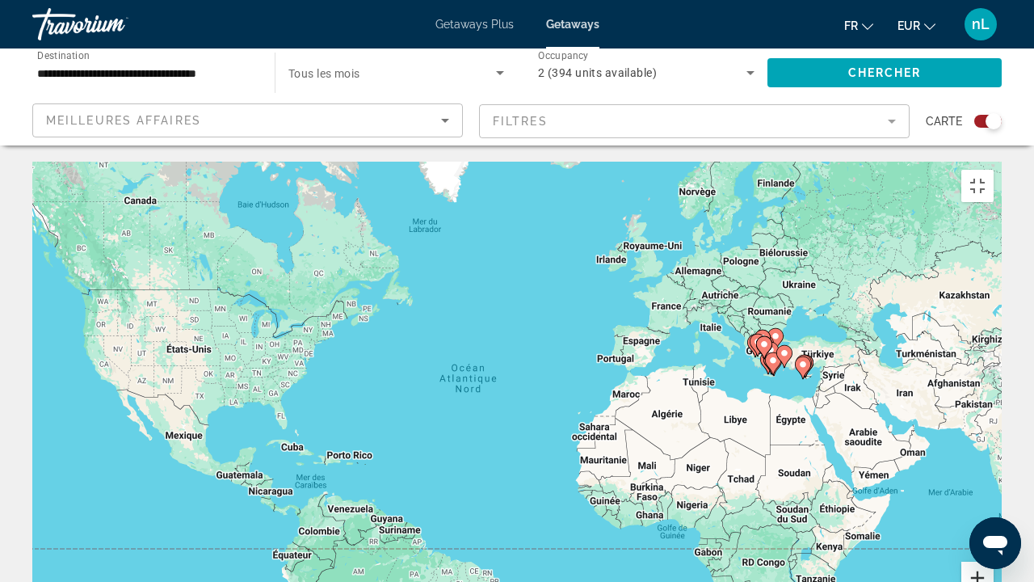
click at [992, 457] on button "Zoom avant" at bounding box center [977, 577] width 32 height 32
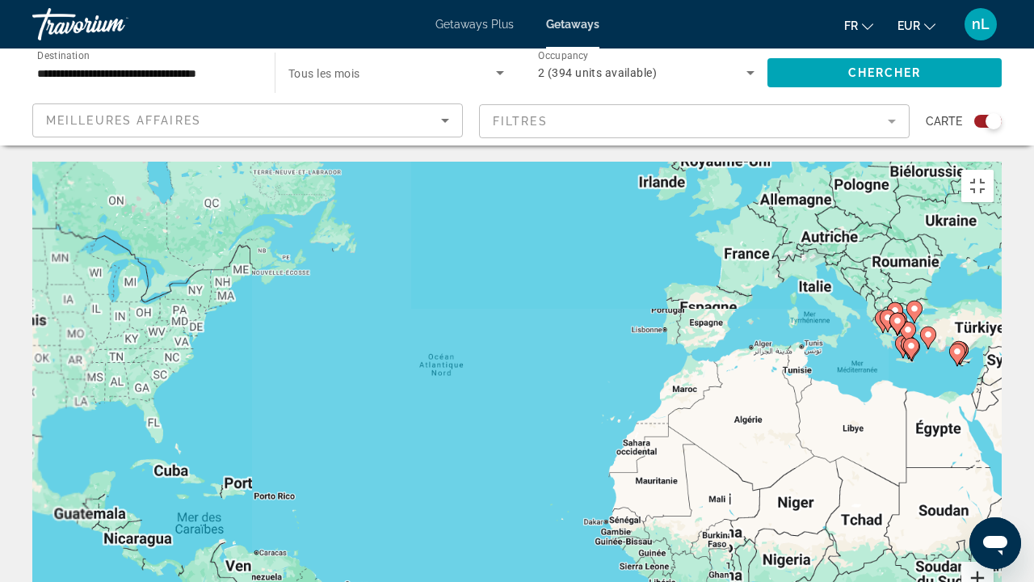
click at [992, 457] on button "Zoom avant" at bounding box center [977, 577] width 32 height 32
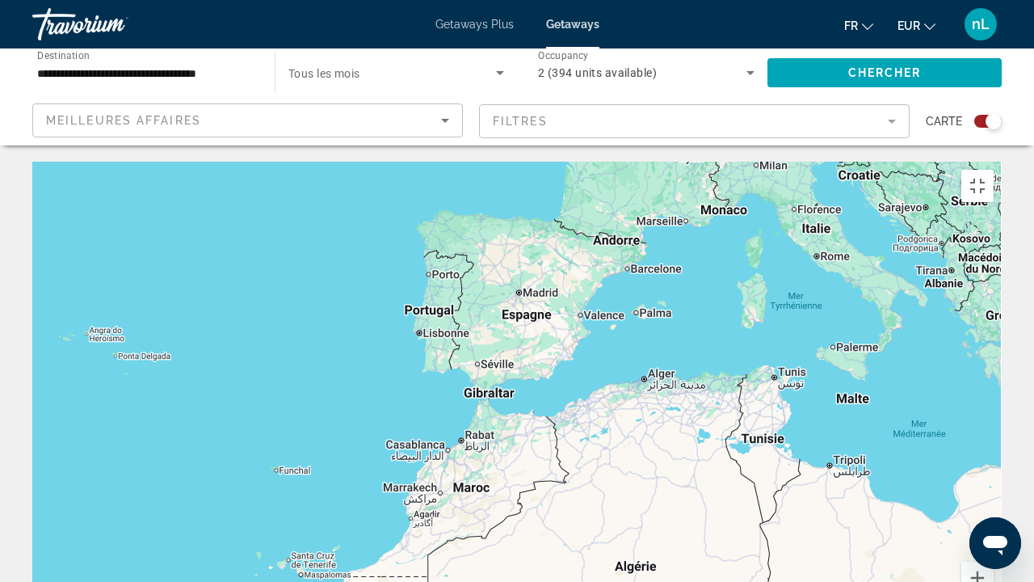
drag, startPoint x: 883, startPoint y: 322, endPoint x: 367, endPoint y: 451, distance: 532.2
click at [372, 450] on div "Main content" at bounding box center [516, 404] width 969 height 485
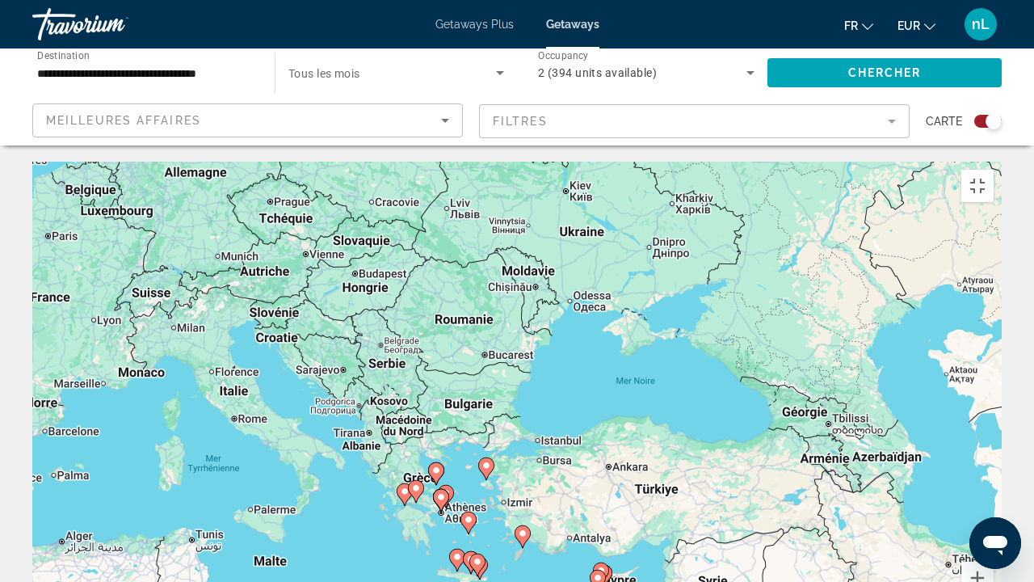
drag, startPoint x: 849, startPoint y: 273, endPoint x: 398, endPoint y: 400, distance: 468.3
click at [400, 402] on div "Pour activer le glissement avec le clavier, appuyez sur Alt+Entrée. Une fois ce…" at bounding box center [516, 404] width 969 height 485
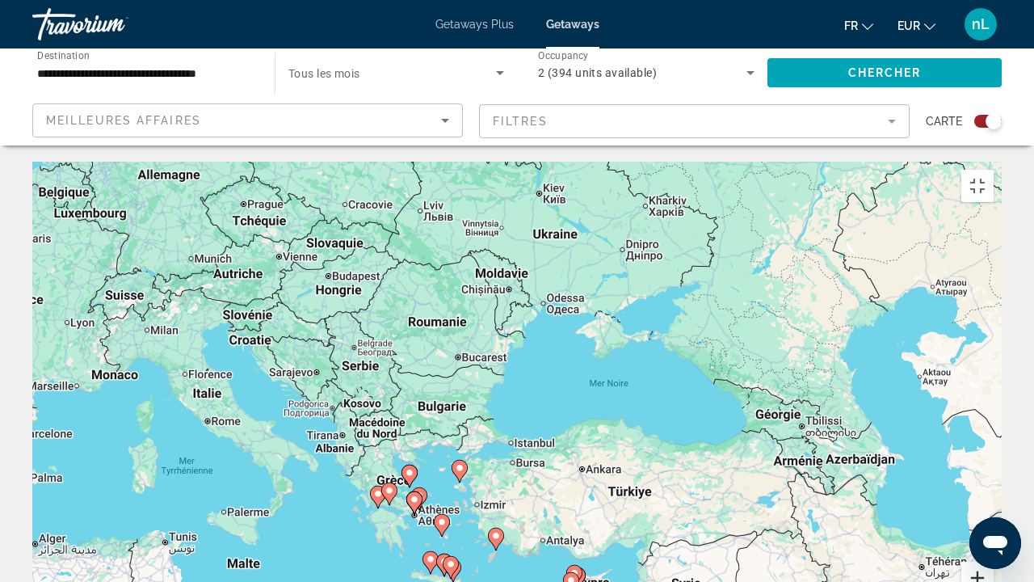
click at [992, 457] on button "Zoom avant" at bounding box center [977, 577] width 32 height 32
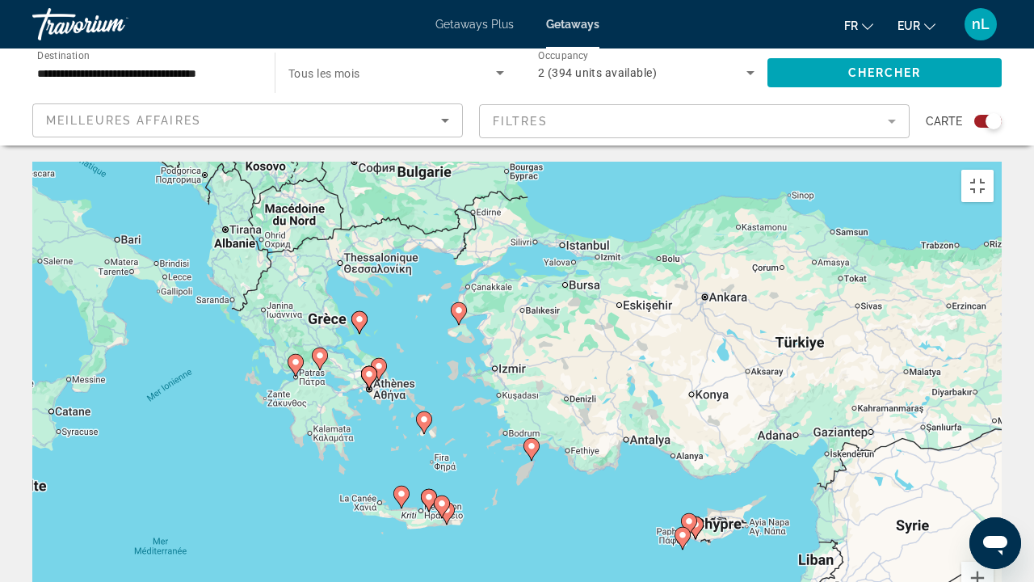
drag, startPoint x: 415, startPoint y: 503, endPoint x: 473, endPoint y: 264, distance: 245.9
click at [473, 264] on div "Pour activer le glissement avec le clavier, appuyez sur Alt+Entrée. Une fois ce…" at bounding box center [516, 404] width 969 height 485
click at [424, 414] on image "Main content" at bounding box center [424, 419] width 10 height 10
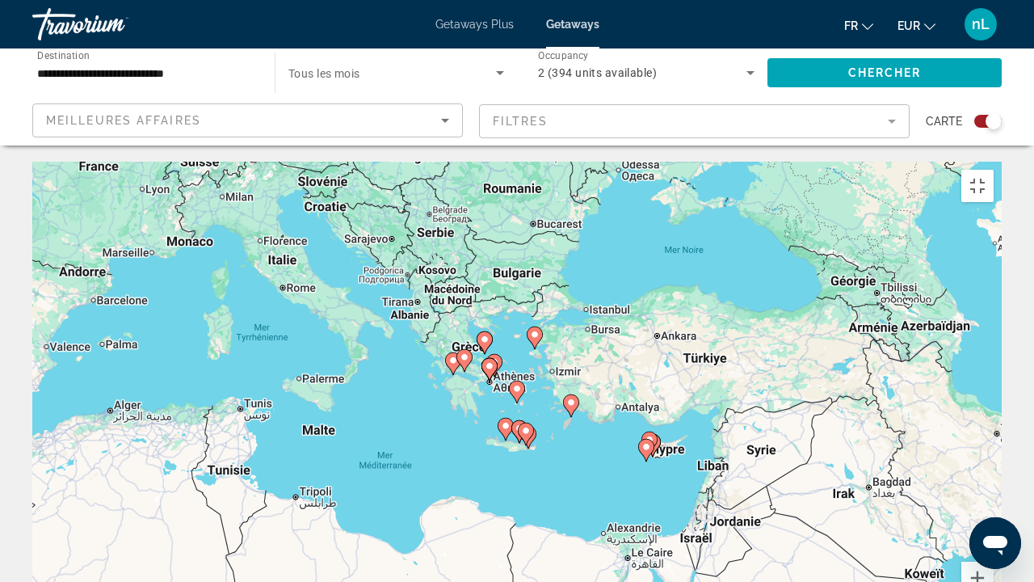
click at [516, 384] on image "Main content" at bounding box center [517, 389] width 10 height 10
type input "**********"
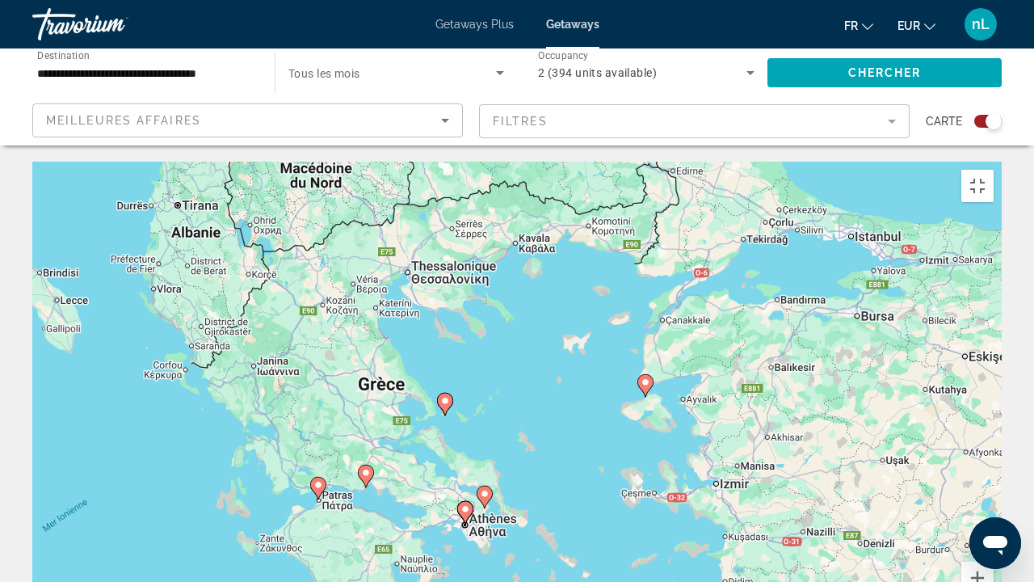
drag, startPoint x: 279, startPoint y: 103, endPoint x: 335, endPoint y: 318, distance: 222.2
click at [335, 318] on div "Pour activer le glissement avec le clavier, appuyez sur Alt+Entrée. Une fois ce…" at bounding box center [516, 404] width 969 height 485
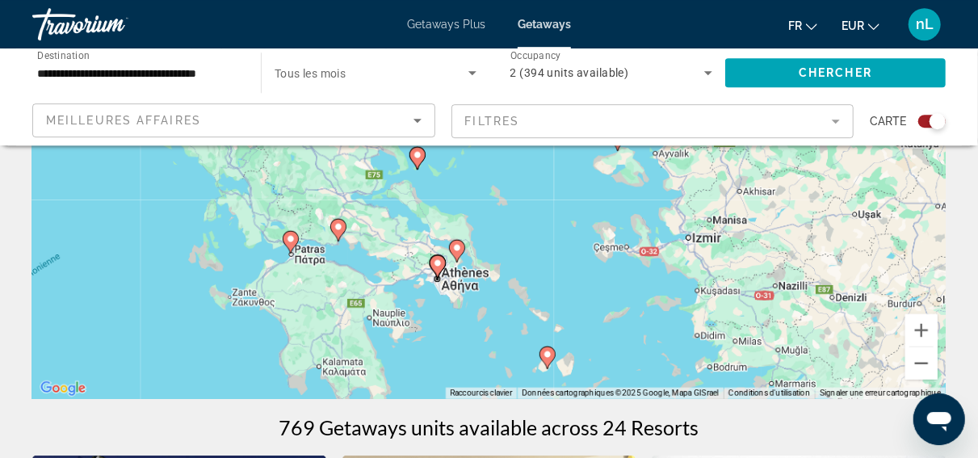
scroll to position [140, 0]
